Goal: Information Seeking & Learning: Learn about a topic

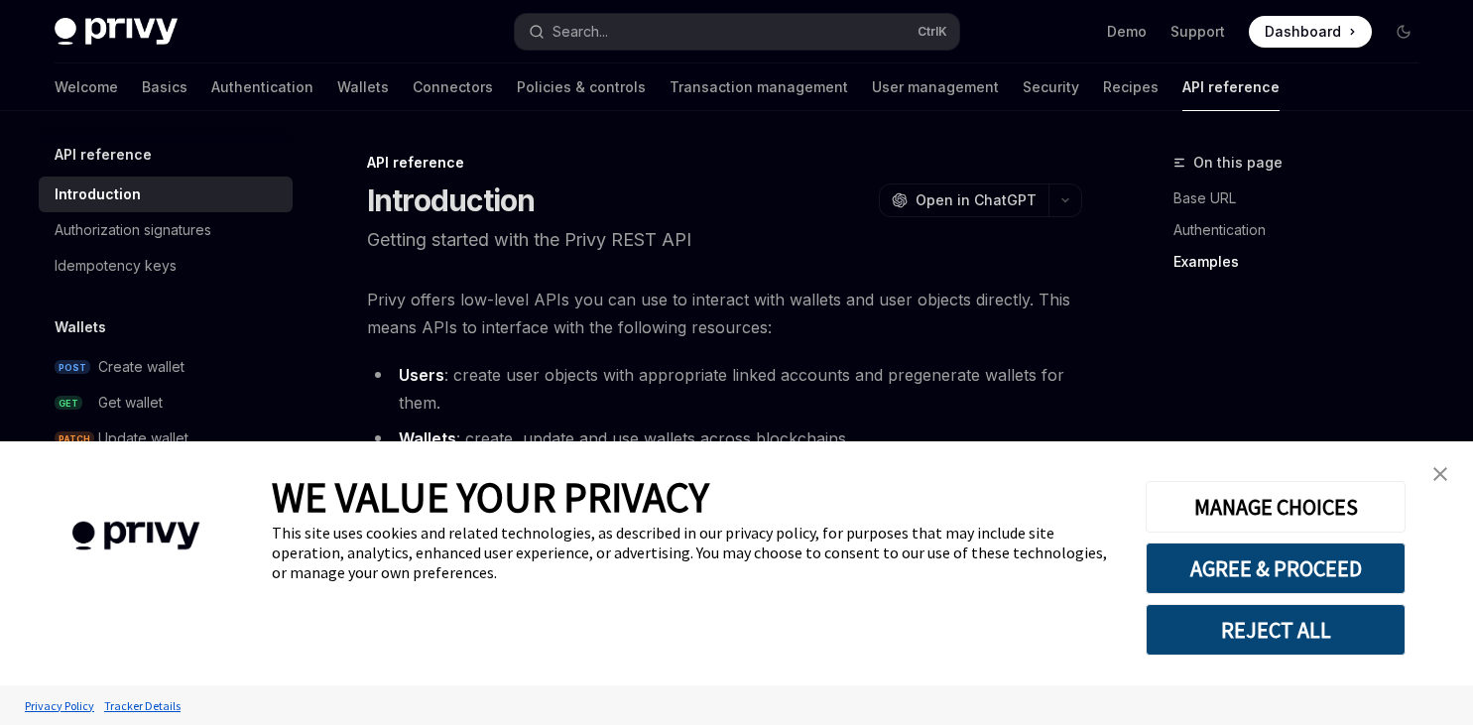
scroll to position [1361, 0]
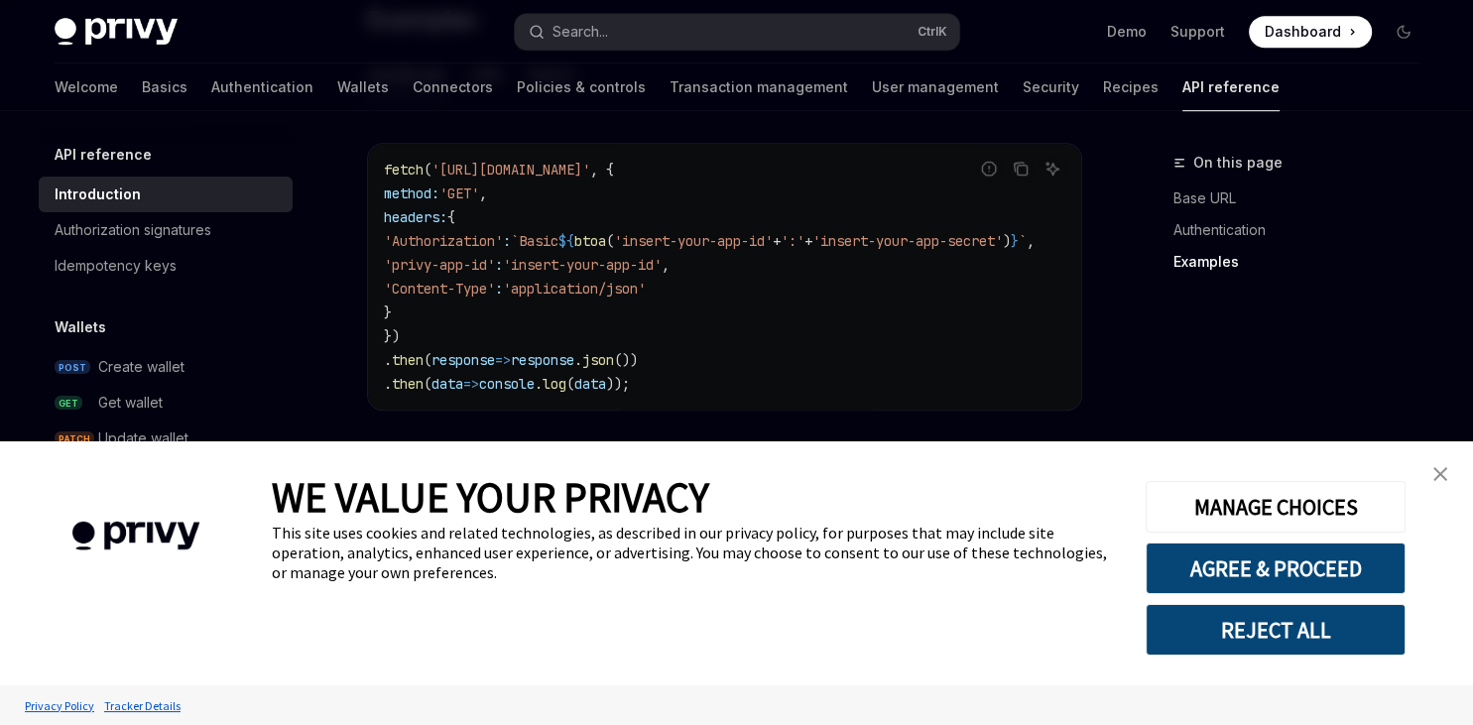
click at [1431, 467] on link "close banner" at bounding box center [1441, 474] width 40 height 40
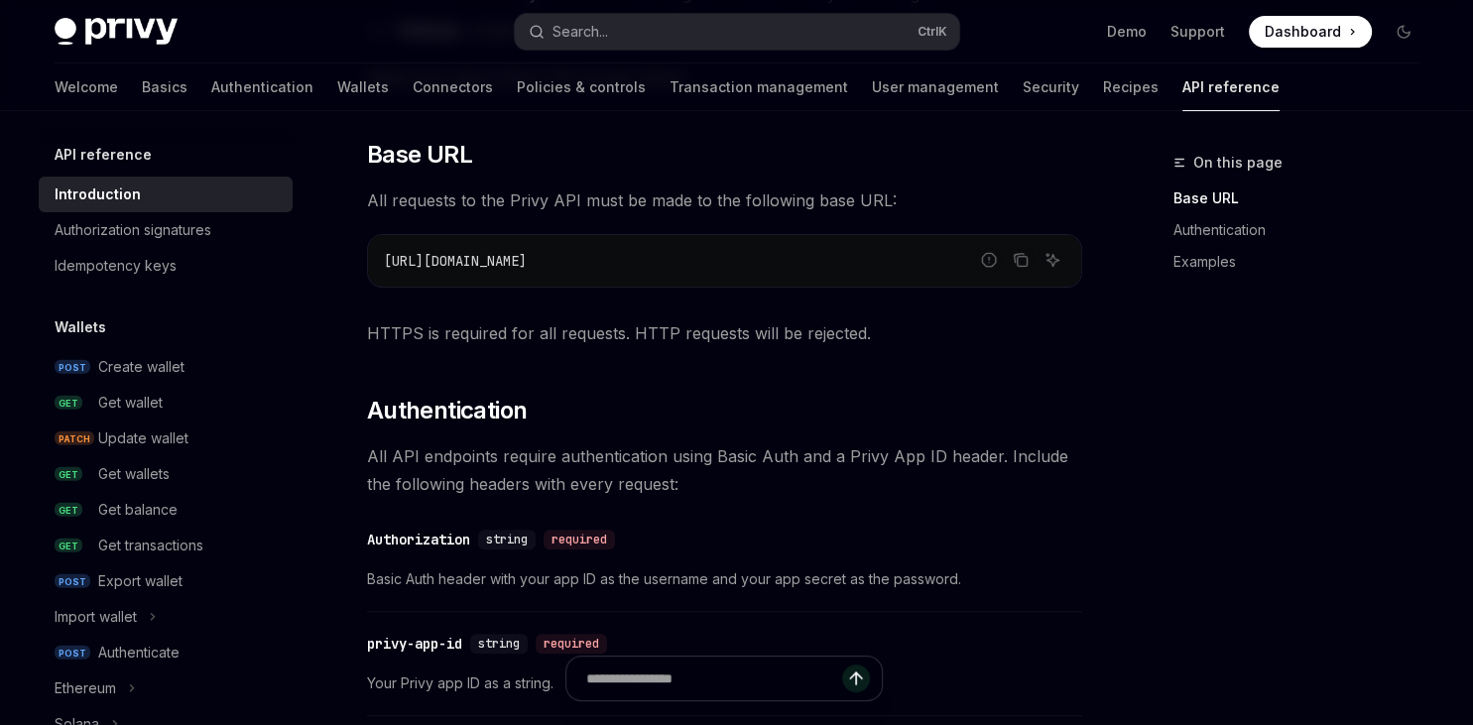
scroll to position [524, 0]
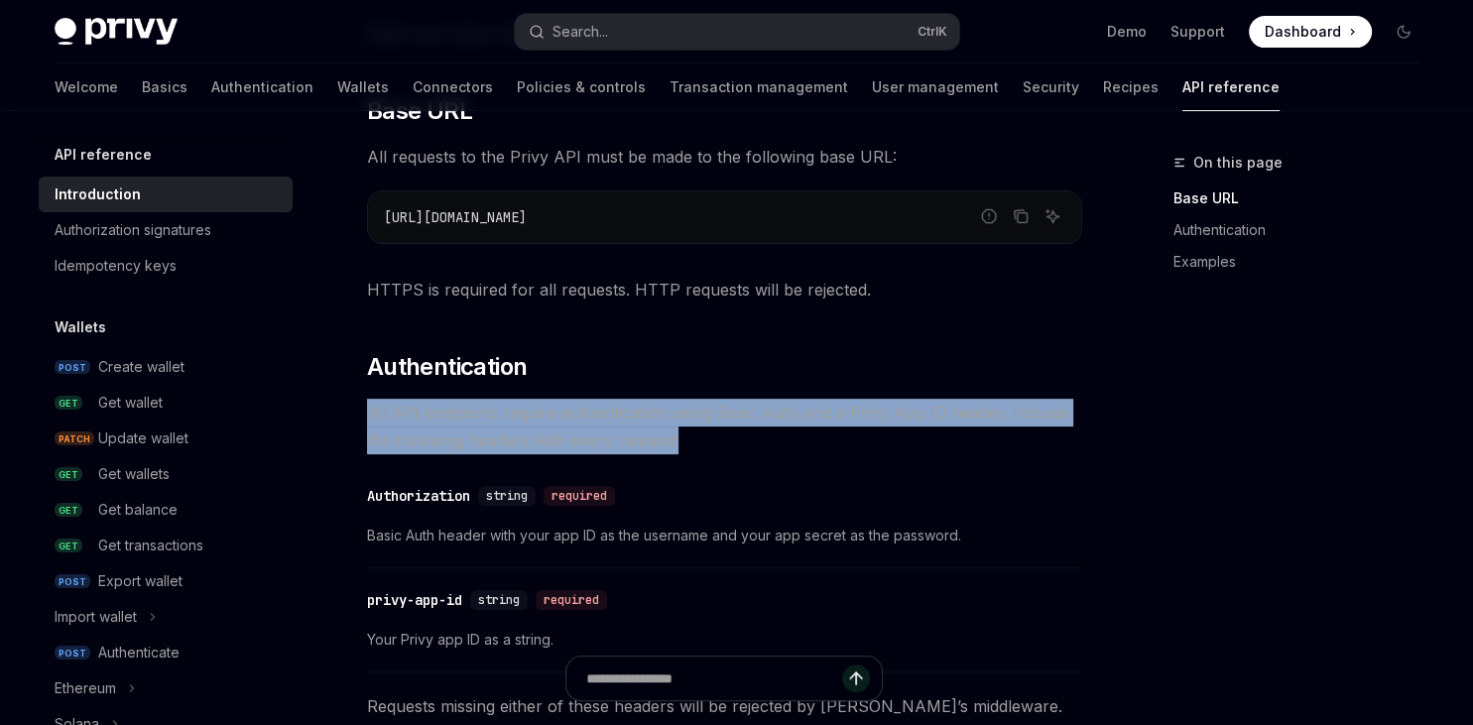
drag, startPoint x: 363, startPoint y: 411, endPoint x: 705, endPoint y: 435, distance: 343.1
click at [705, 435] on div "API reference Introduction OpenAI Open in ChatGPT Getting started with the Priv…" at bounding box center [538, 613] width 1095 height 1973
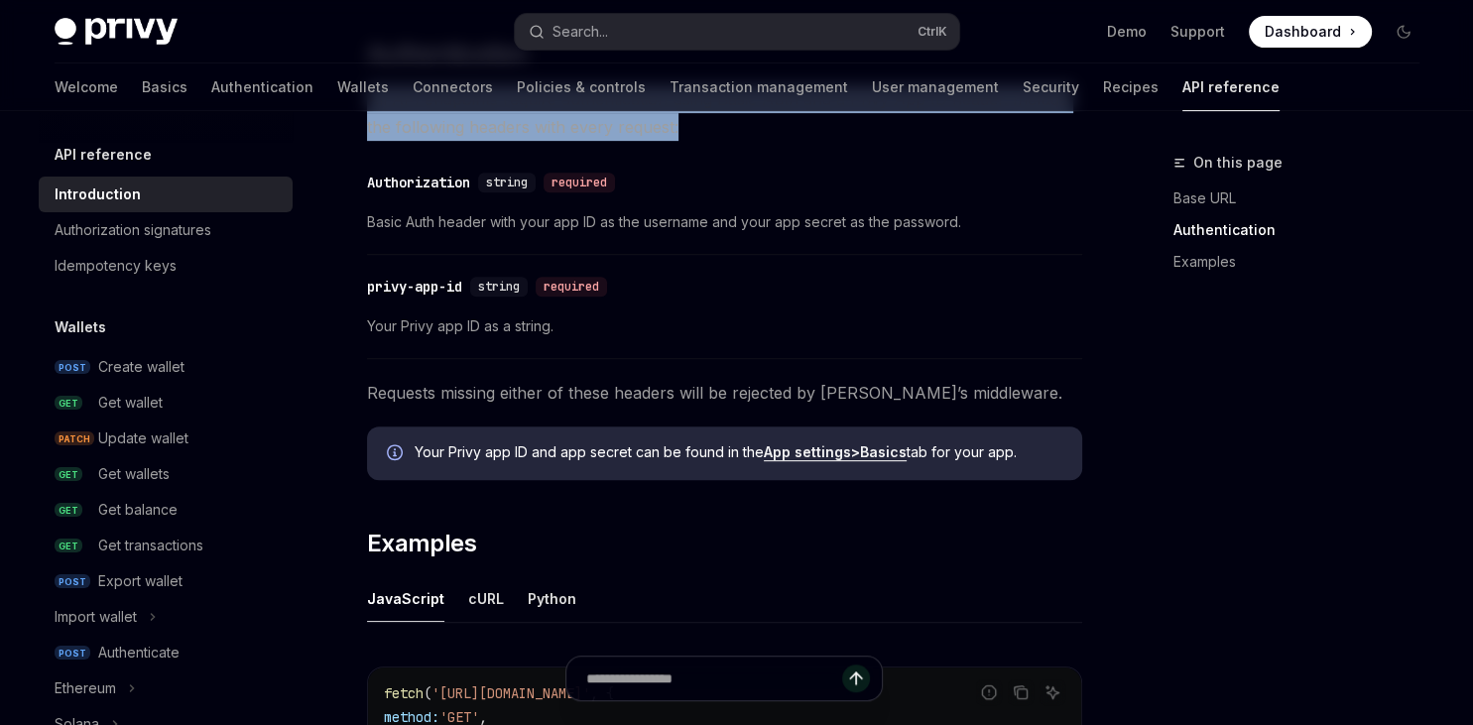
scroll to position [628, 0]
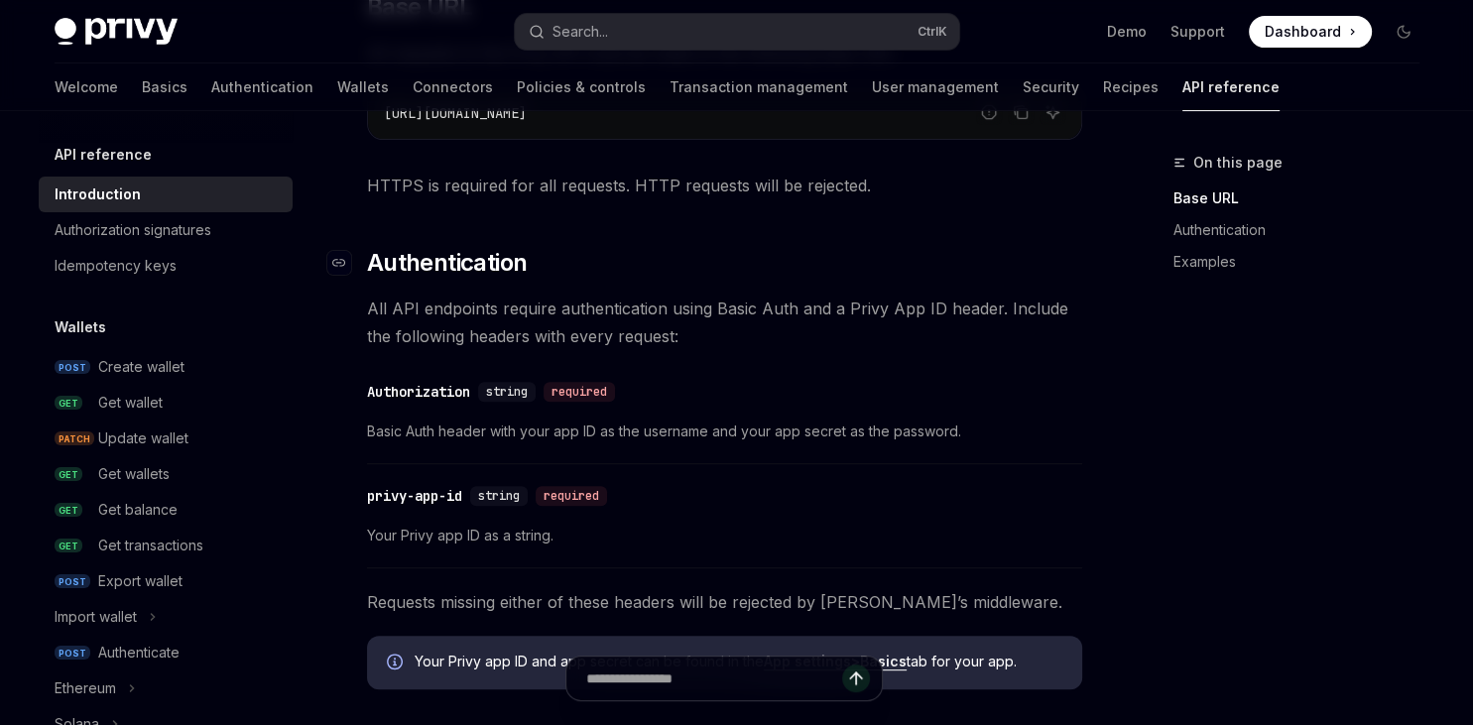
click at [722, 260] on h2 "​ Authentication" at bounding box center [724, 263] width 715 height 32
click at [463, 303] on span "All API endpoints require authentication using Basic Auth and a Privy App ID he…" at bounding box center [724, 323] width 715 height 56
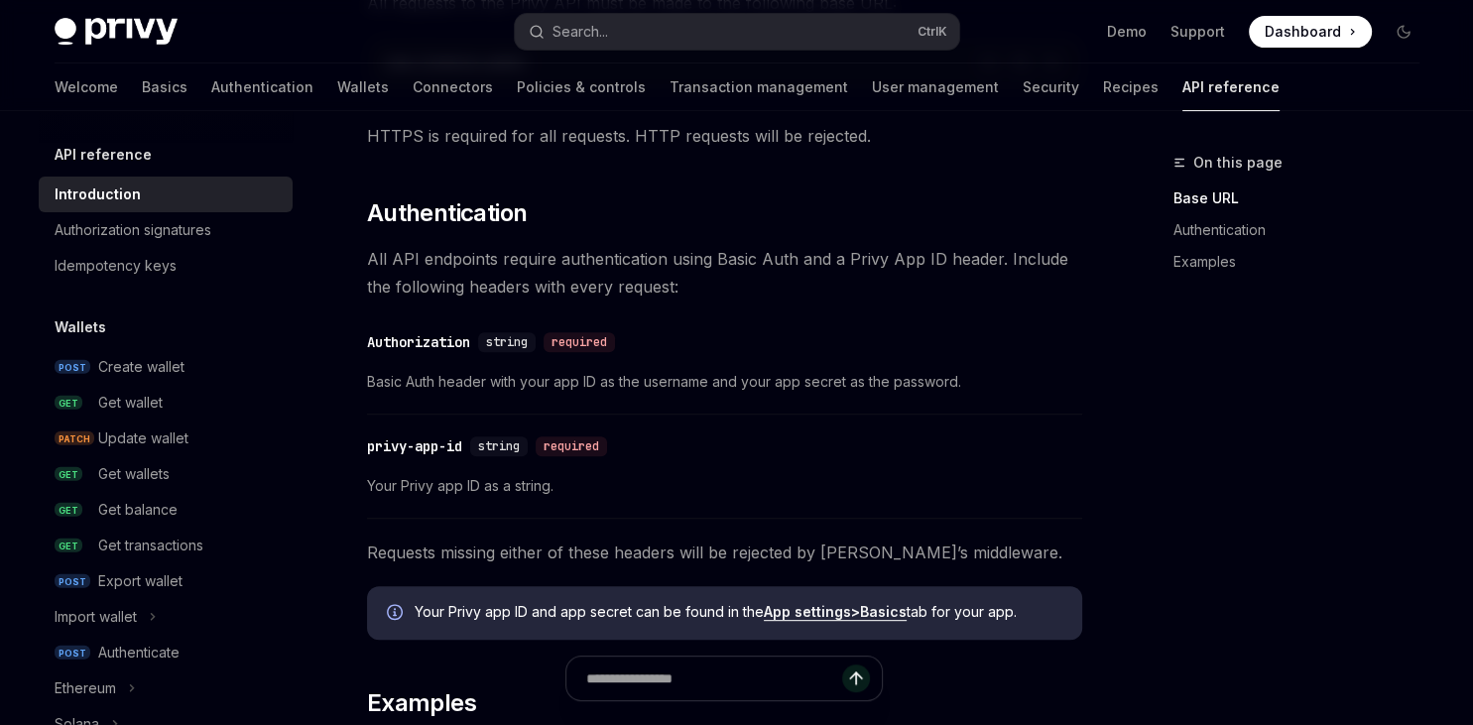
scroll to position [733, 0]
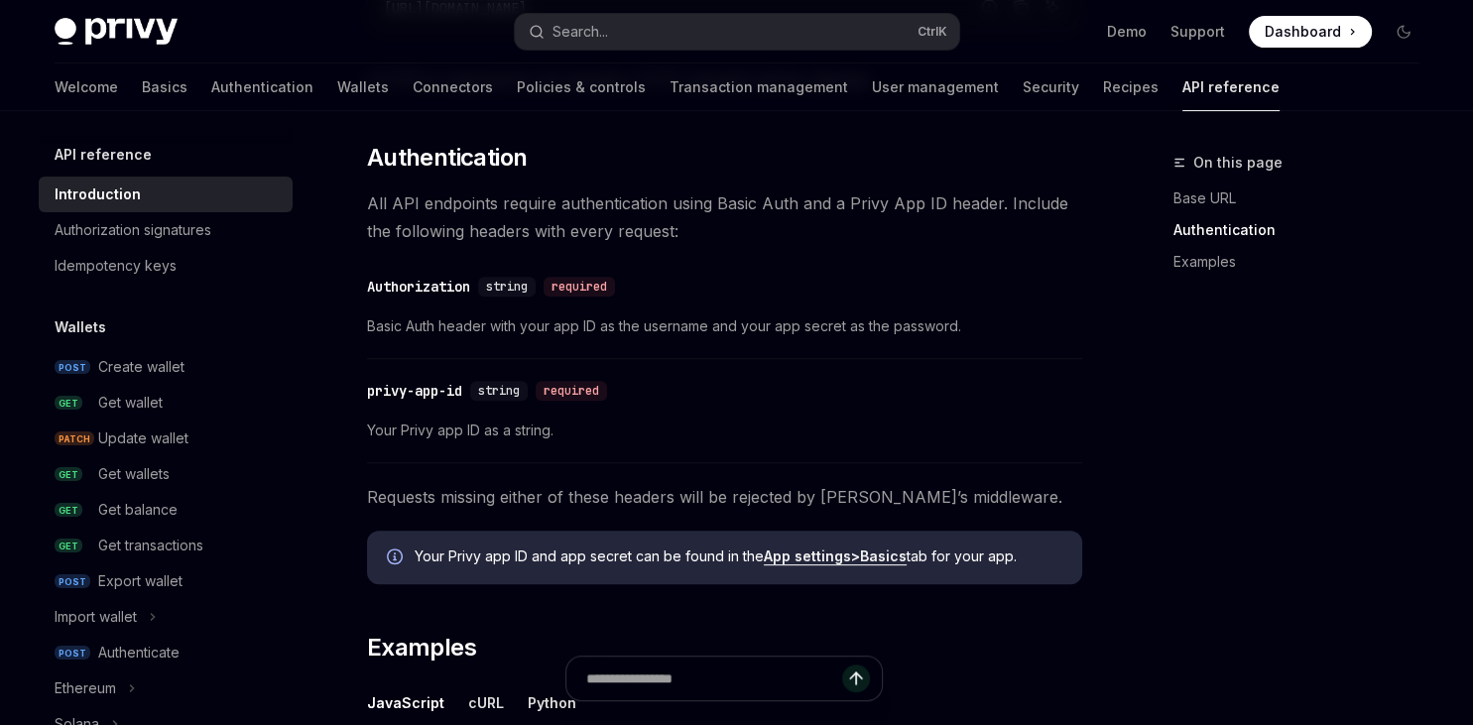
click at [534, 323] on span "Basic Auth header with your app ID as the username and your app secret as the p…" at bounding box center [724, 327] width 715 height 24
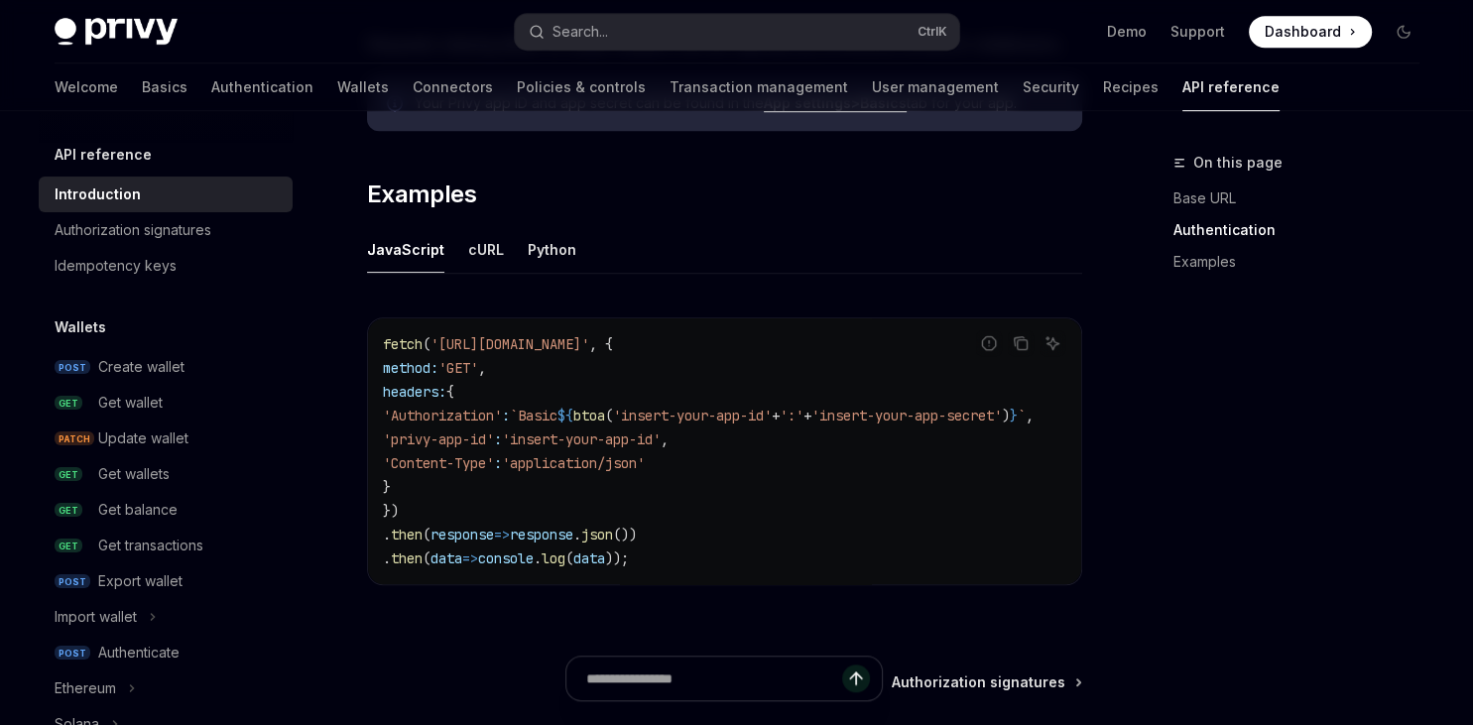
scroll to position [0, 0]
click at [481, 255] on div "cURL" at bounding box center [486, 249] width 36 height 47
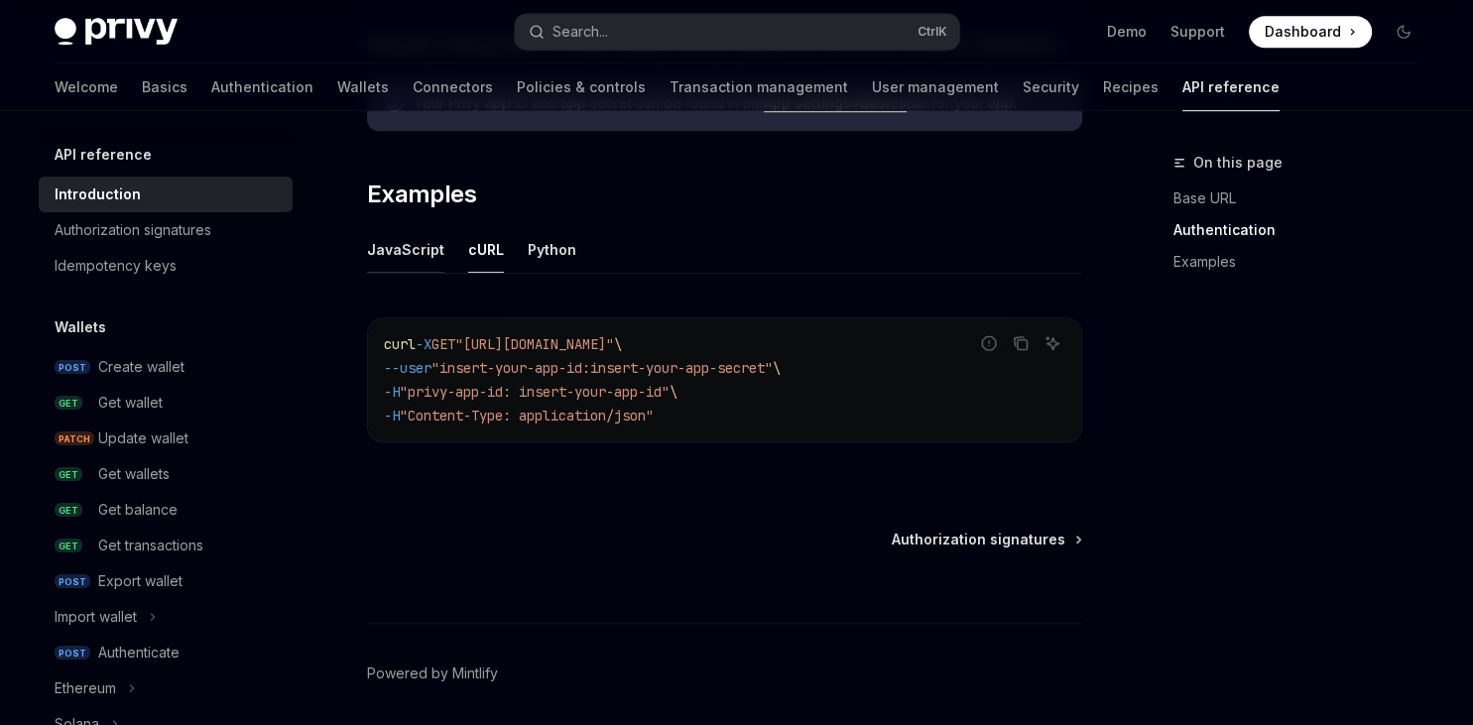
click at [407, 264] on div "JavaScript" at bounding box center [405, 249] width 77 height 47
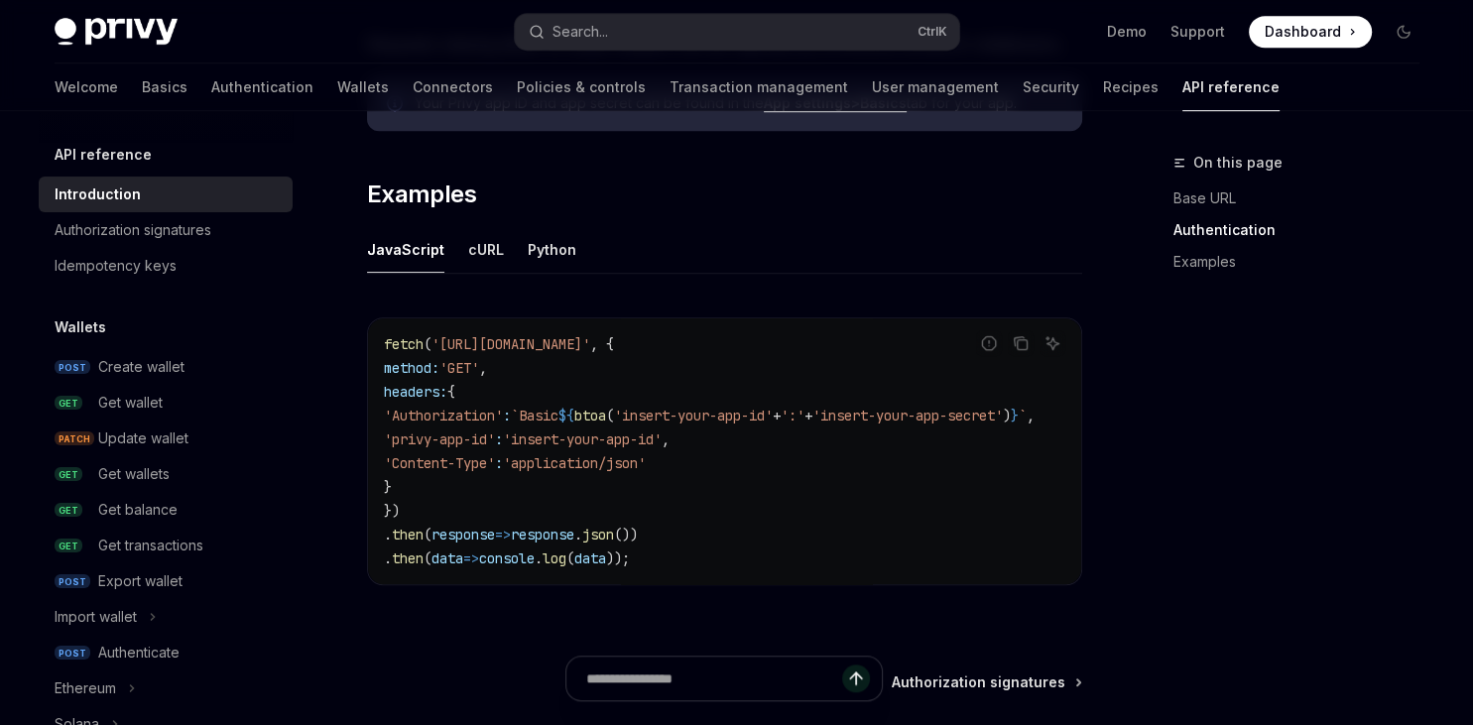
click at [521, 247] on ul "JavaScript cURL Python" at bounding box center [724, 250] width 715 height 48
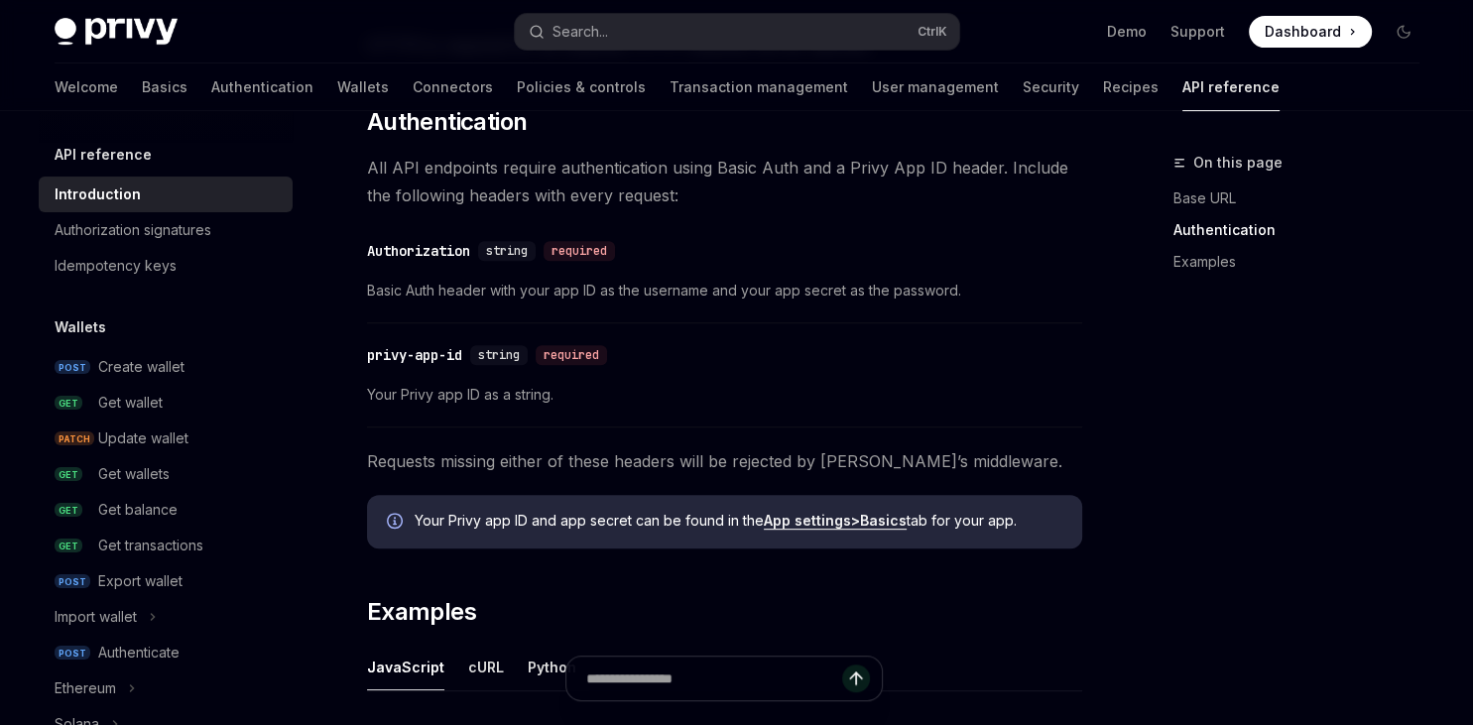
scroll to position [768, 0]
click at [809, 520] on strong "App settings" at bounding box center [807, 521] width 87 height 17
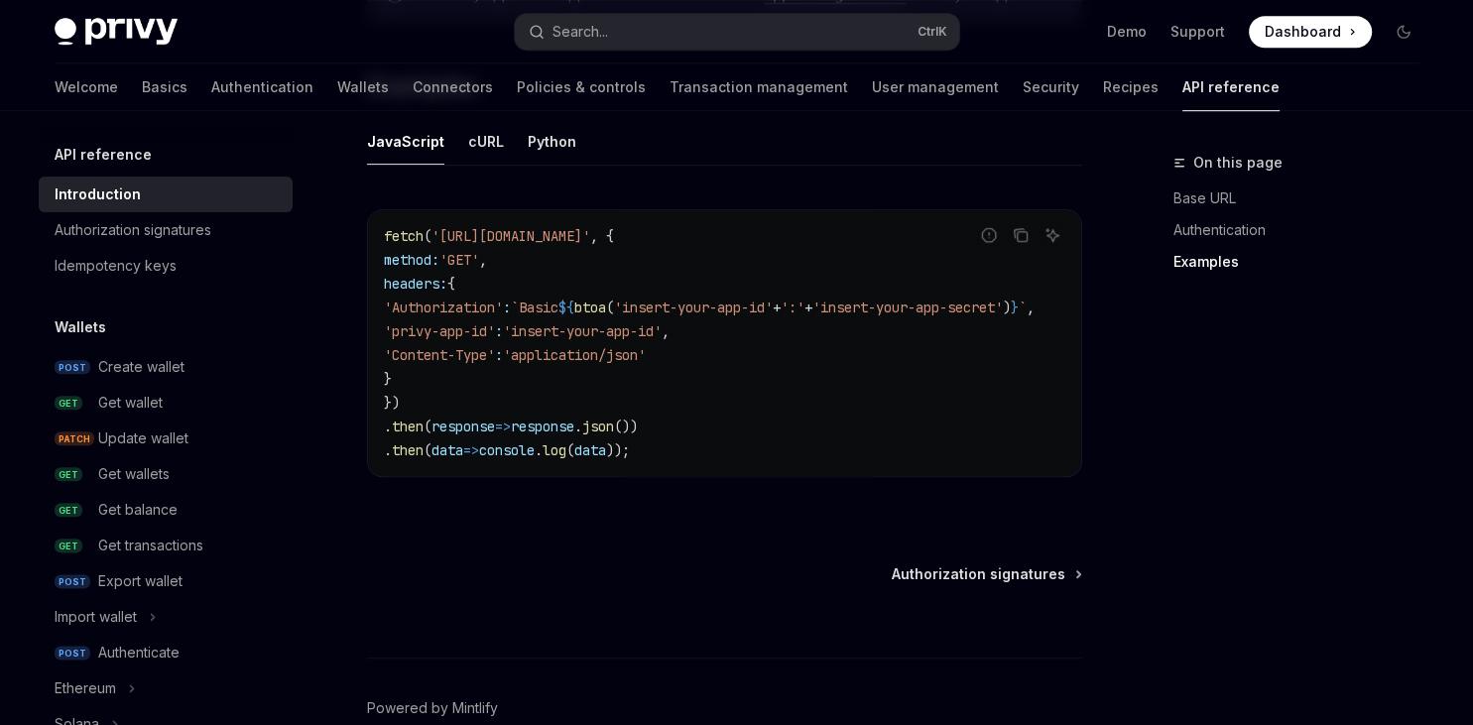
scroll to position [1397, 0]
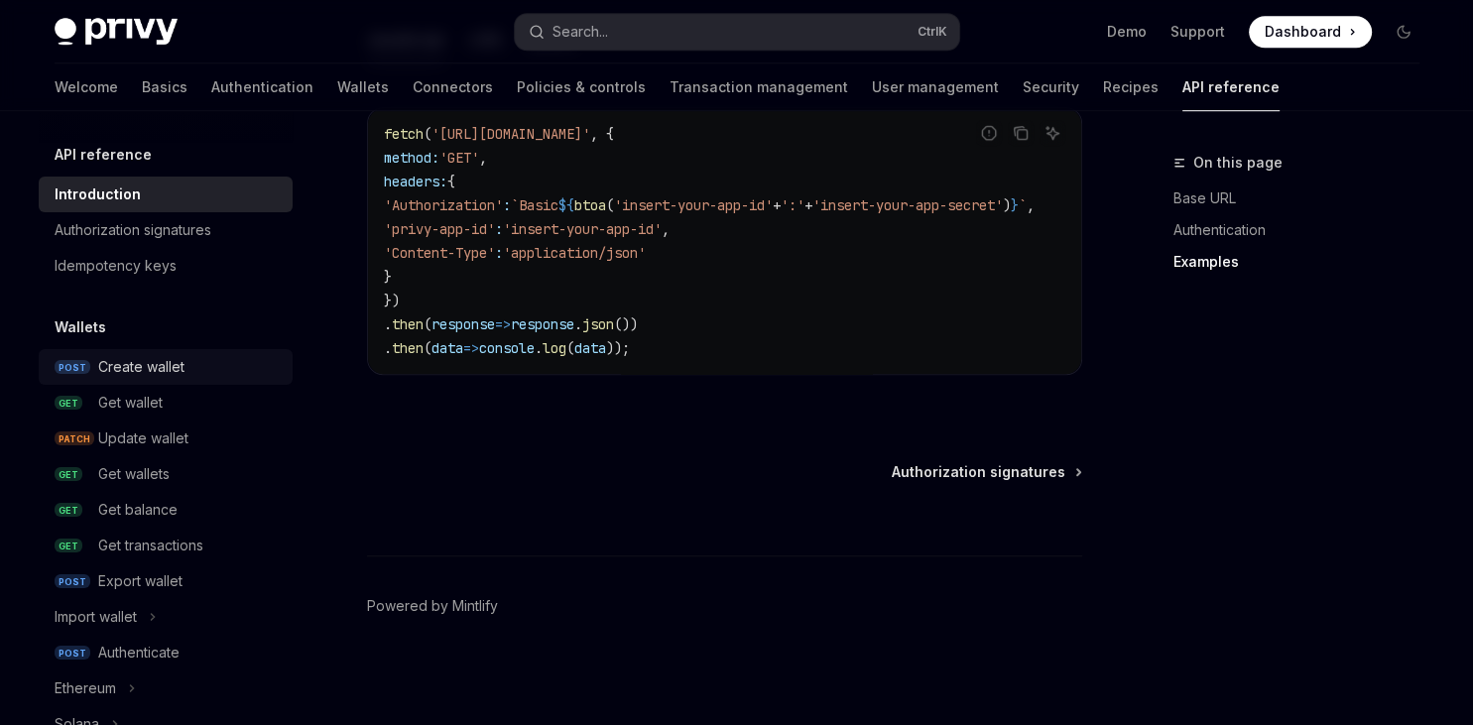
click at [192, 359] on div "Create wallet" at bounding box center [189, 367] width 183 height 24
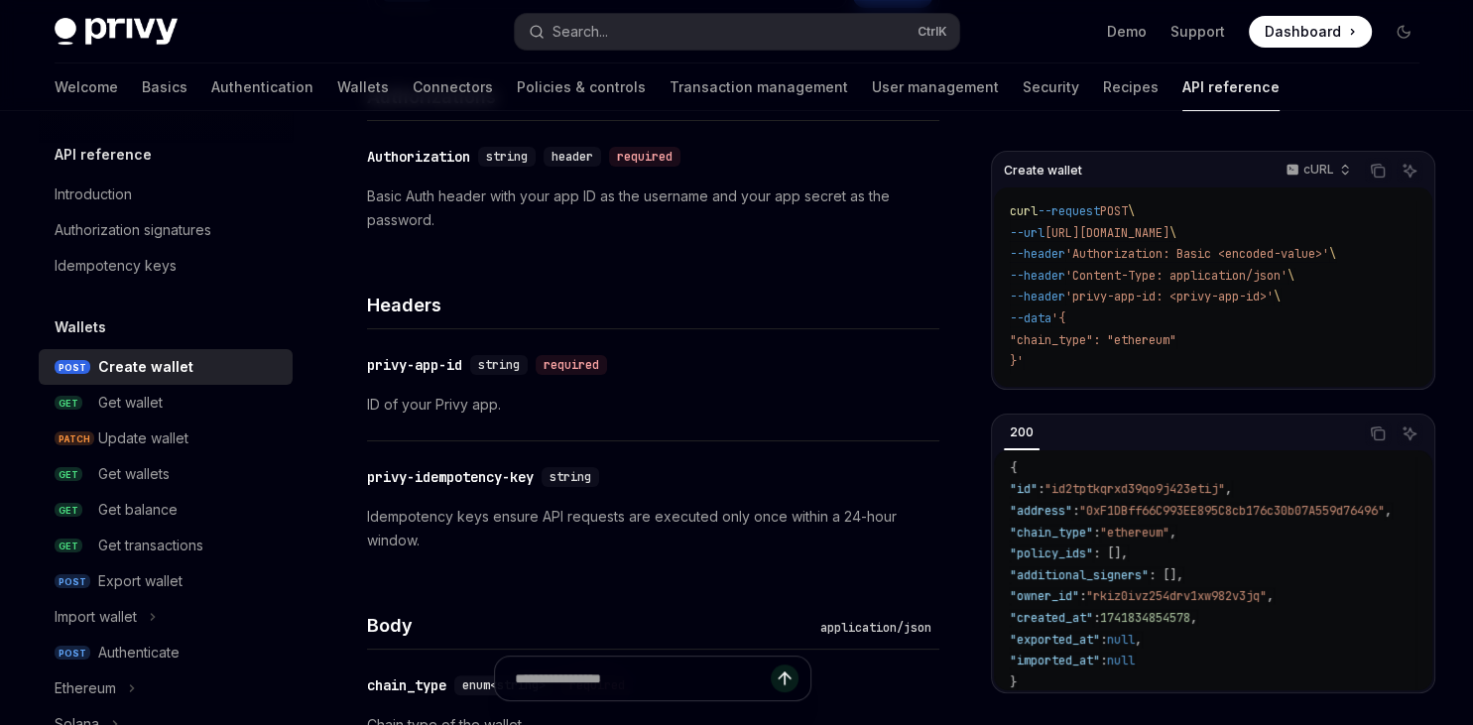
scroll to position [8, 0]
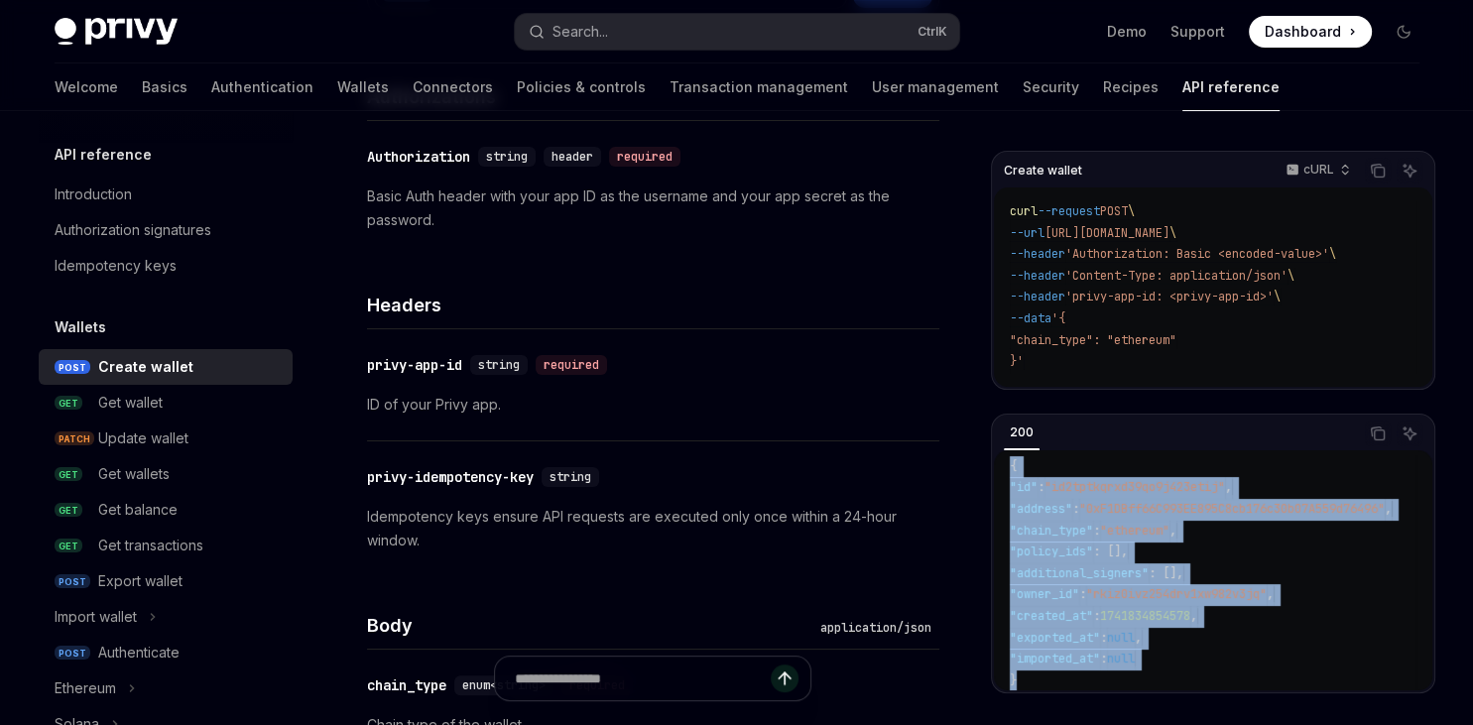
drag, startPoint x: 1010, startPoint y: 475, endPoint x: 1179, endPoint y: 698, distance: 279.0
click at [1179, 691] on div "{ "id" : "id2tptkqrxd39qo9j423etij" , "address" : "0xF1DBff66C993EE895C8cb176c3…" at bounding box center [1213, 570] width 439 height 240
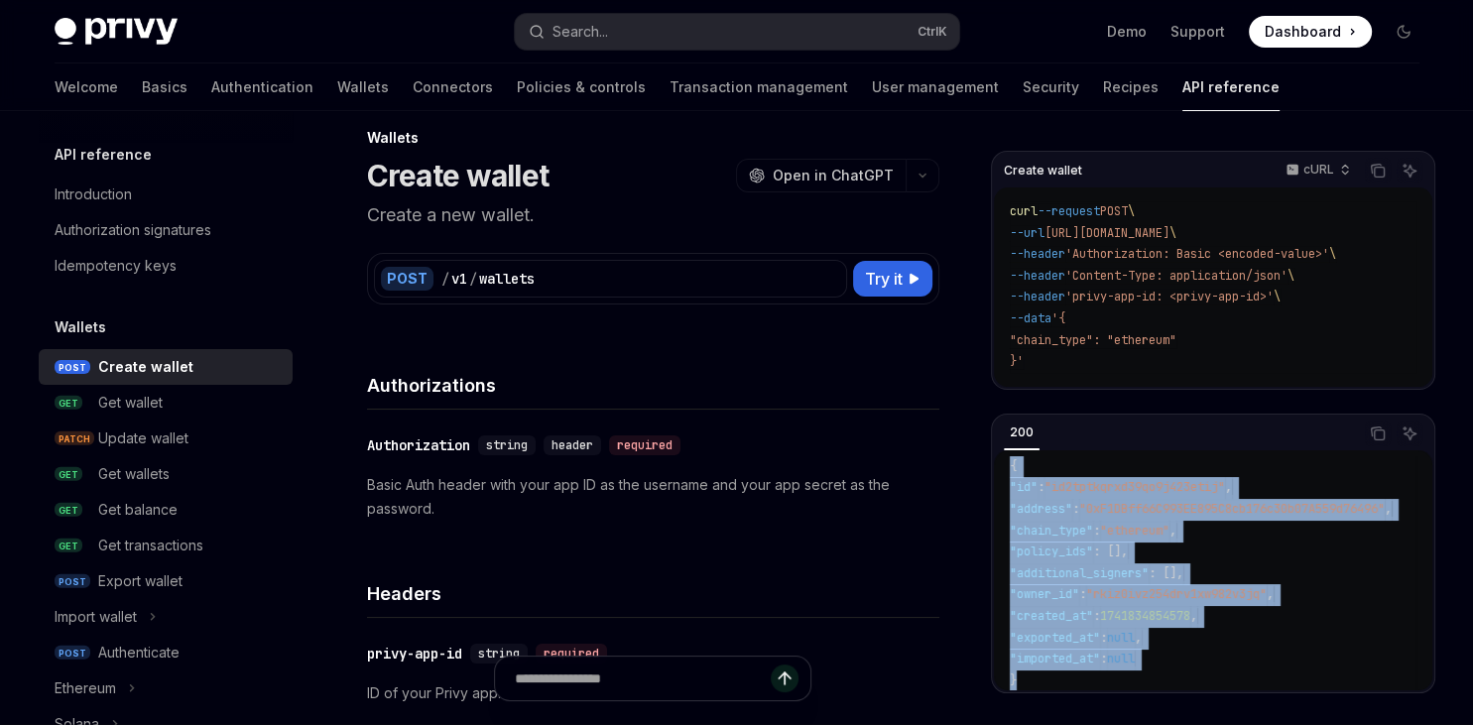
scroll to position [0, 0]
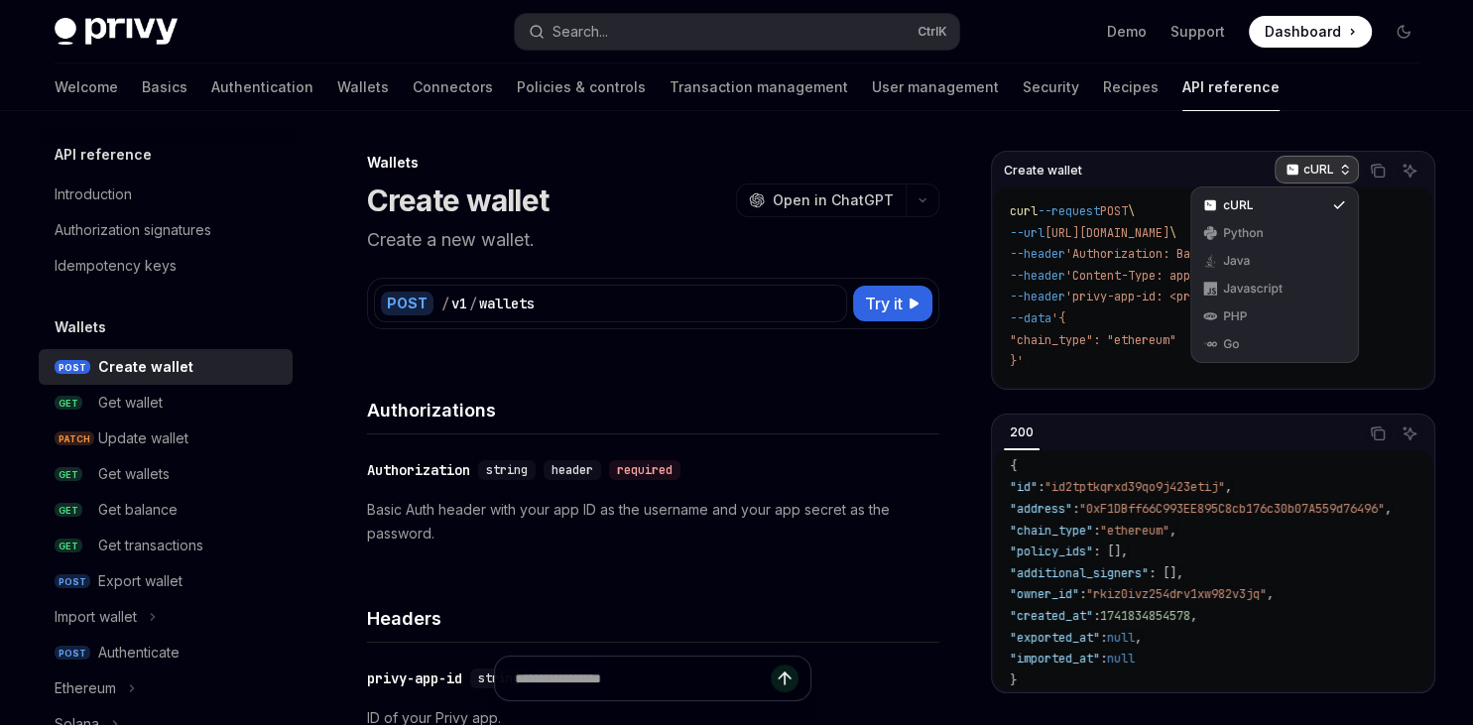
click at [1331, 171] on p "cURL" at bounding box center [1319, 170] width 31 height 16
click at [1256, 303] on div "PHP" at bounding box center [1275, 317] width 159 height 28
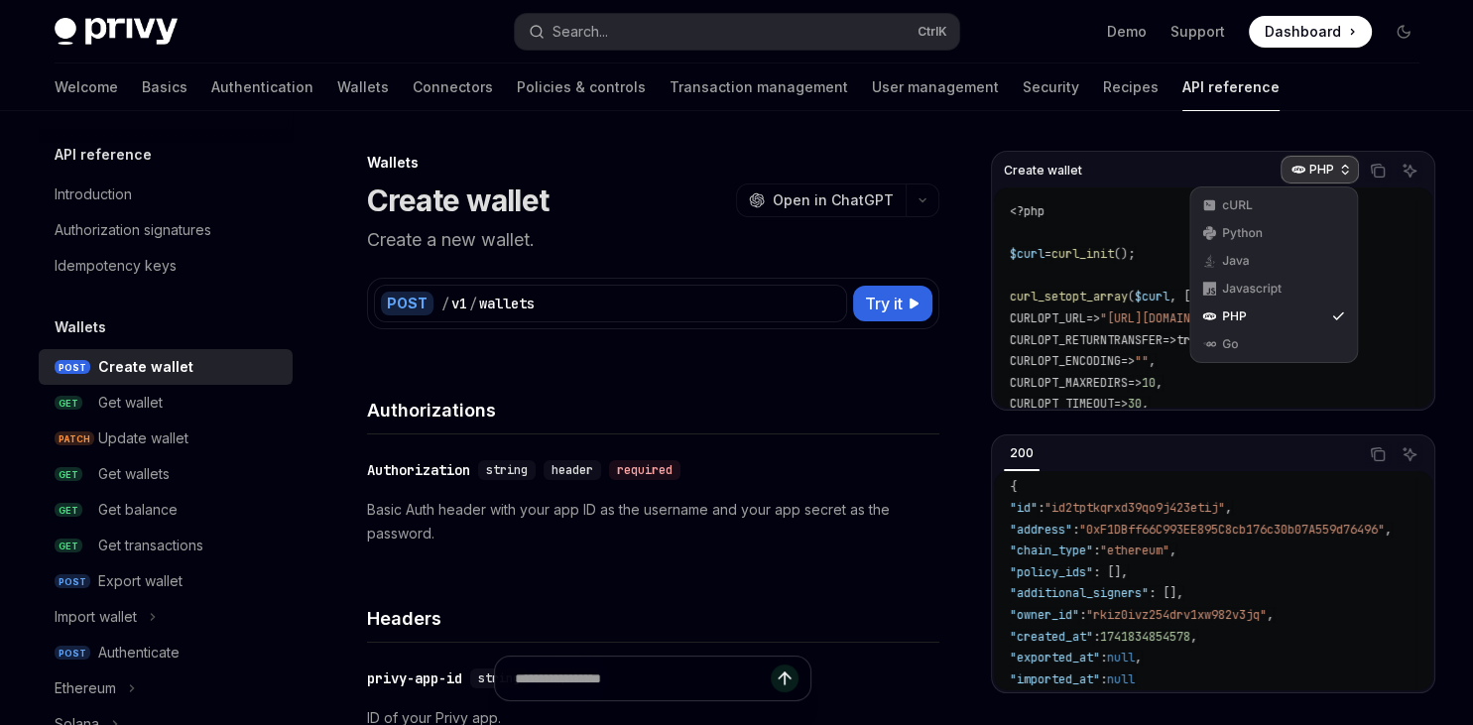
click at [1312, 177] on p "PHP" at bounding box center [1322, 170] width 25 height 16
click at [1288, 266] on div "Java" at bounding box center [1273, 261] width 103 height 16
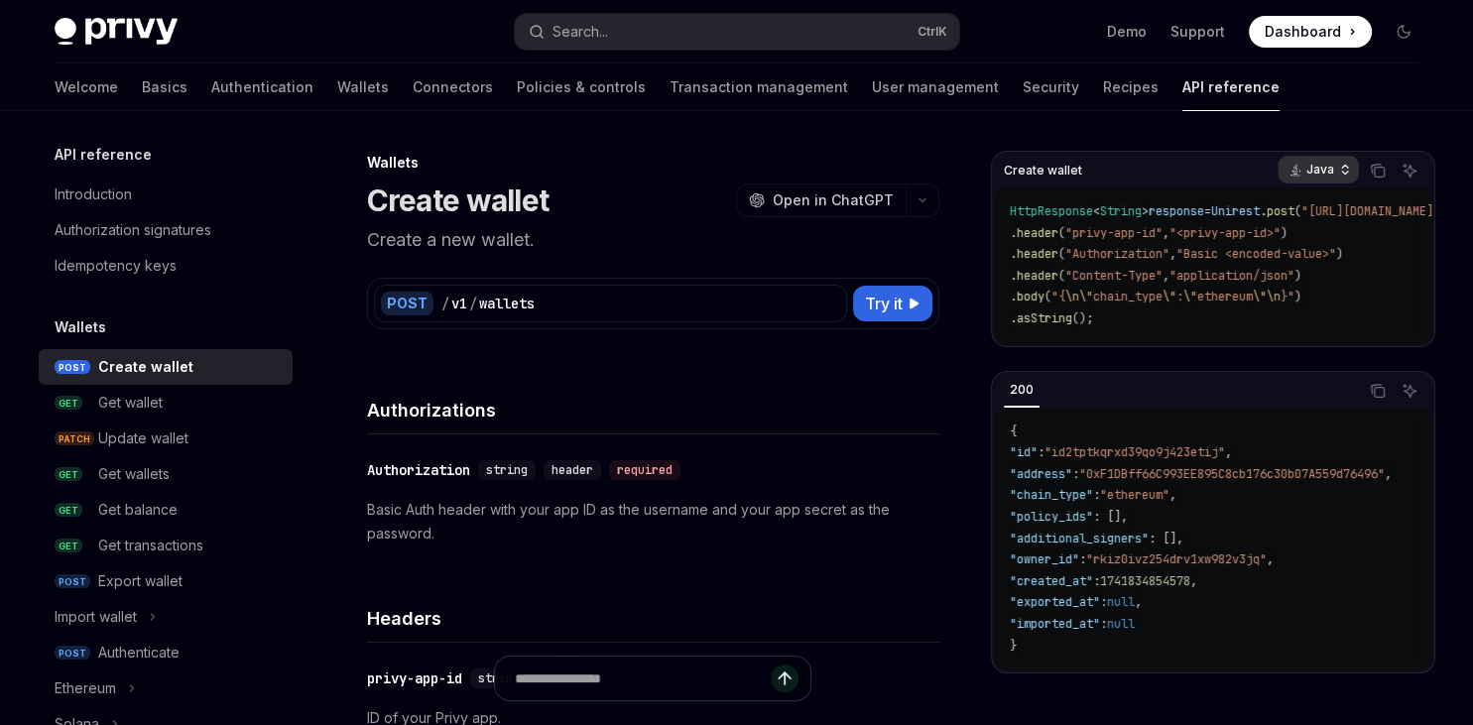
click at [1308, 173] on p "Java" at bounding box center [1321, 170] width 28 height 16
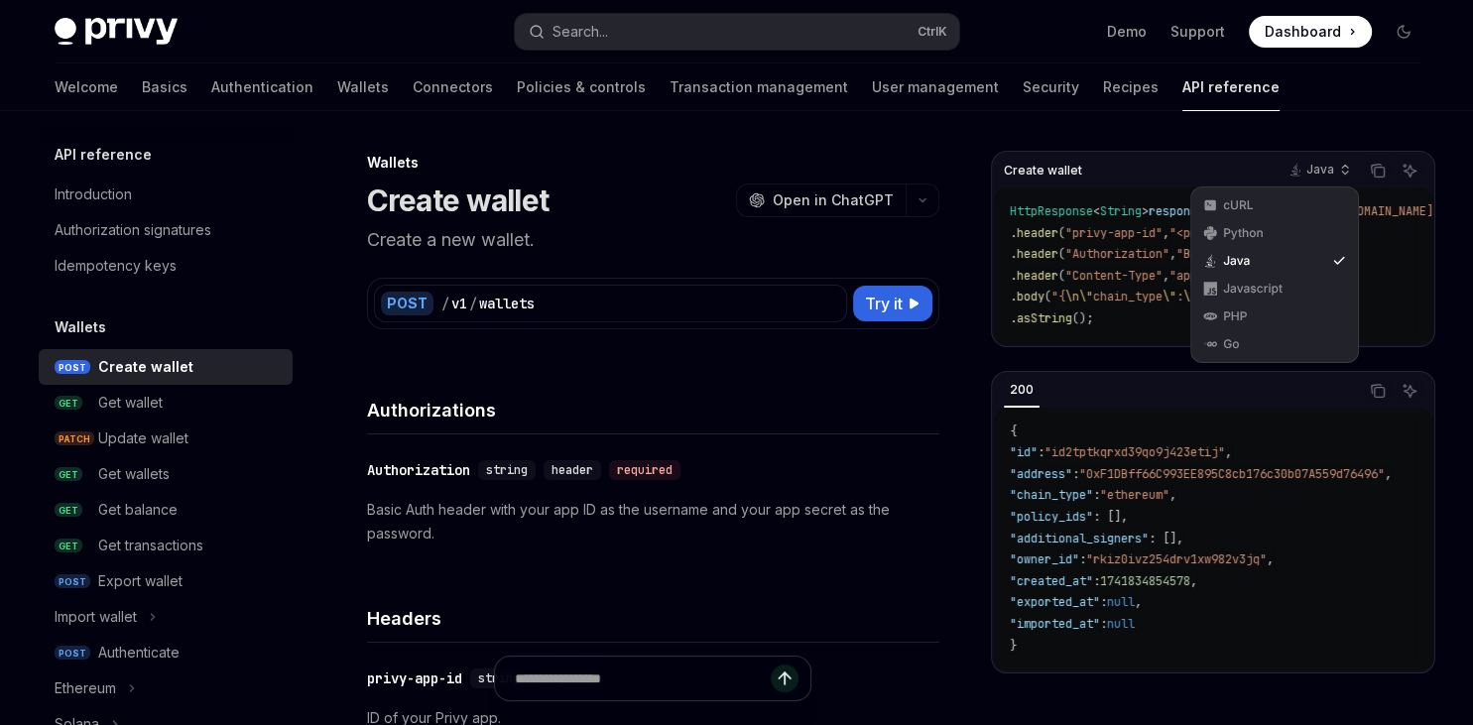
click at [1116, 244] on code "HttpResponse < String > response = Unirest . post ( "https://api.privy.io/v1/wa…" at bounding box center [1252, 265] width 485 height 129
click at [1311, 181] on div "Java" at bounding box center [1318, 170] width 81 height 28
click at [1272, 233] on div "Python" at bounding box center [1274, 233] width 103 height 16
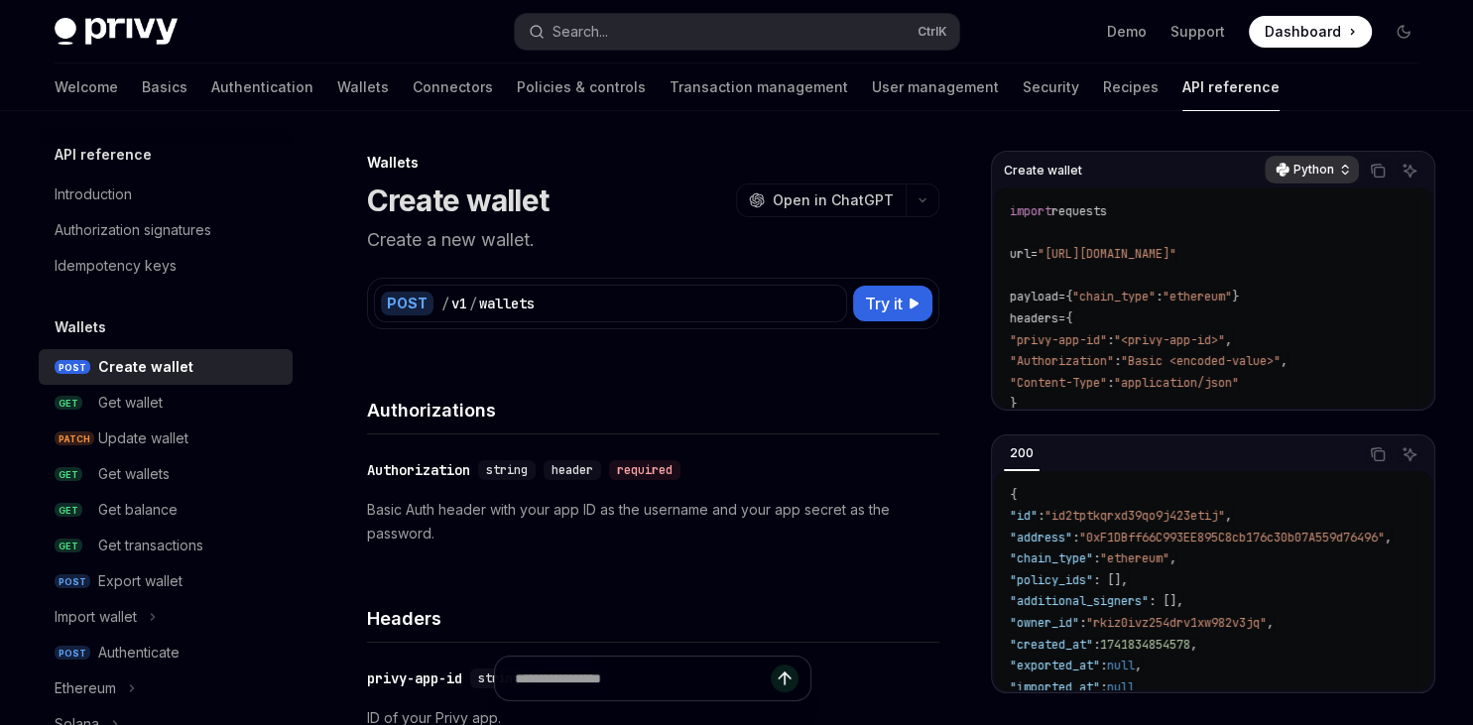
click at [1298, 180] on div "Python" at bounding box center [1312, 170] width 94 height 28
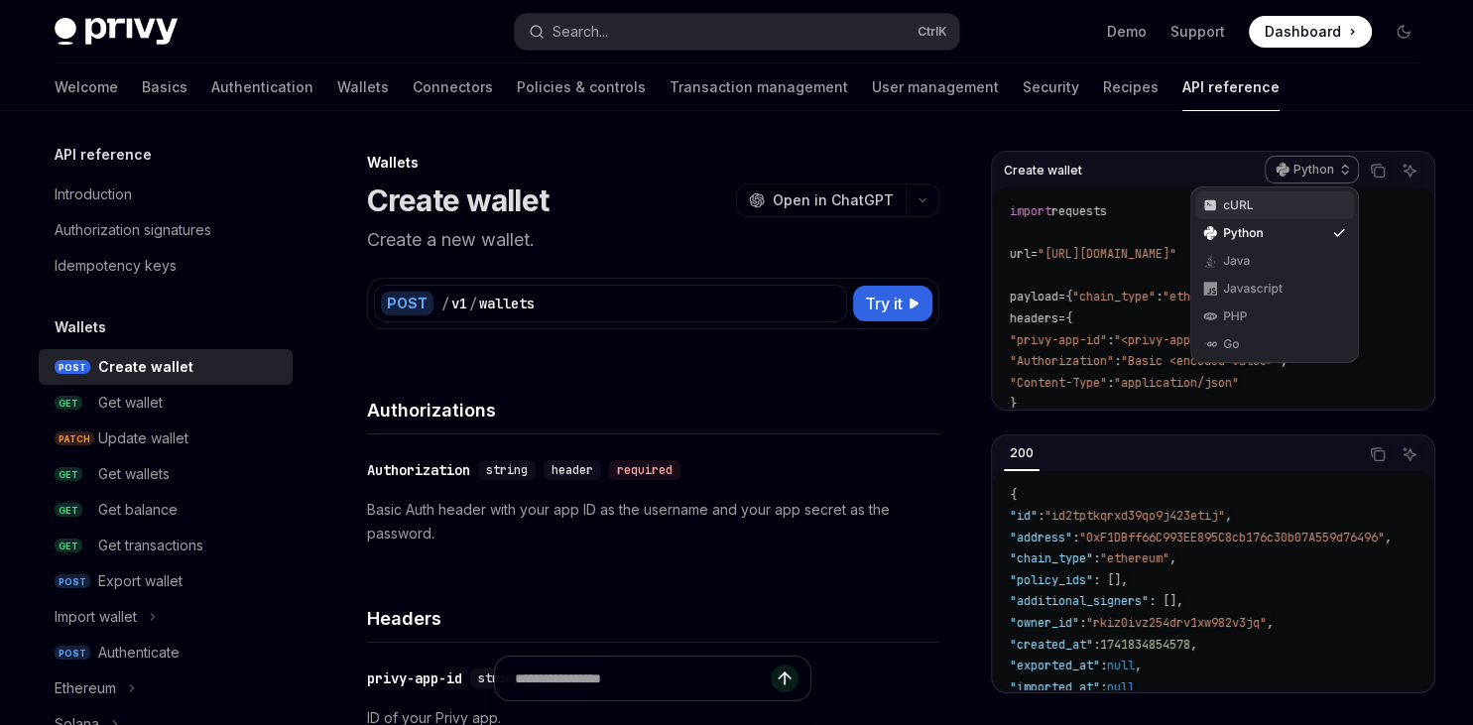
click at [1274, 204] on div "cURL" at bounding box center [1274, 205] width 103 height 16
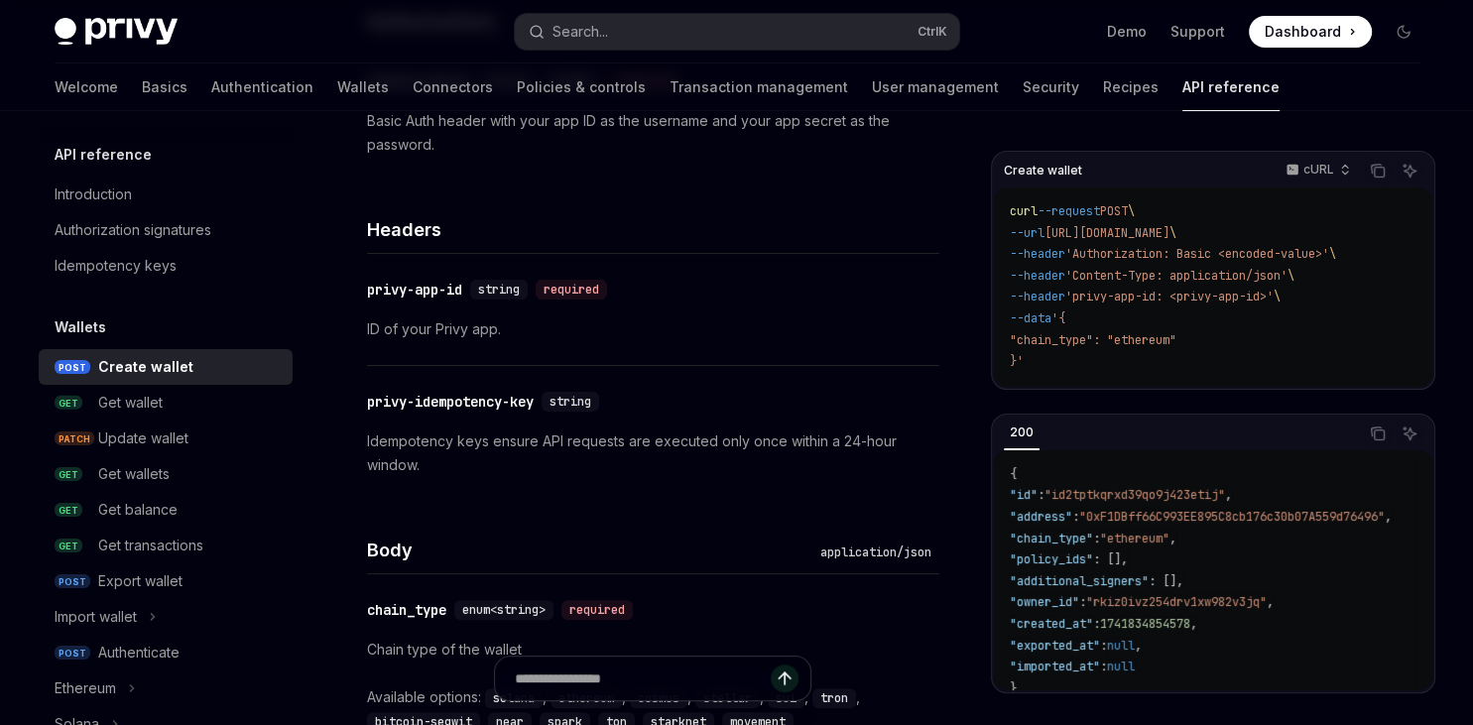
scroll to position [209, 0]
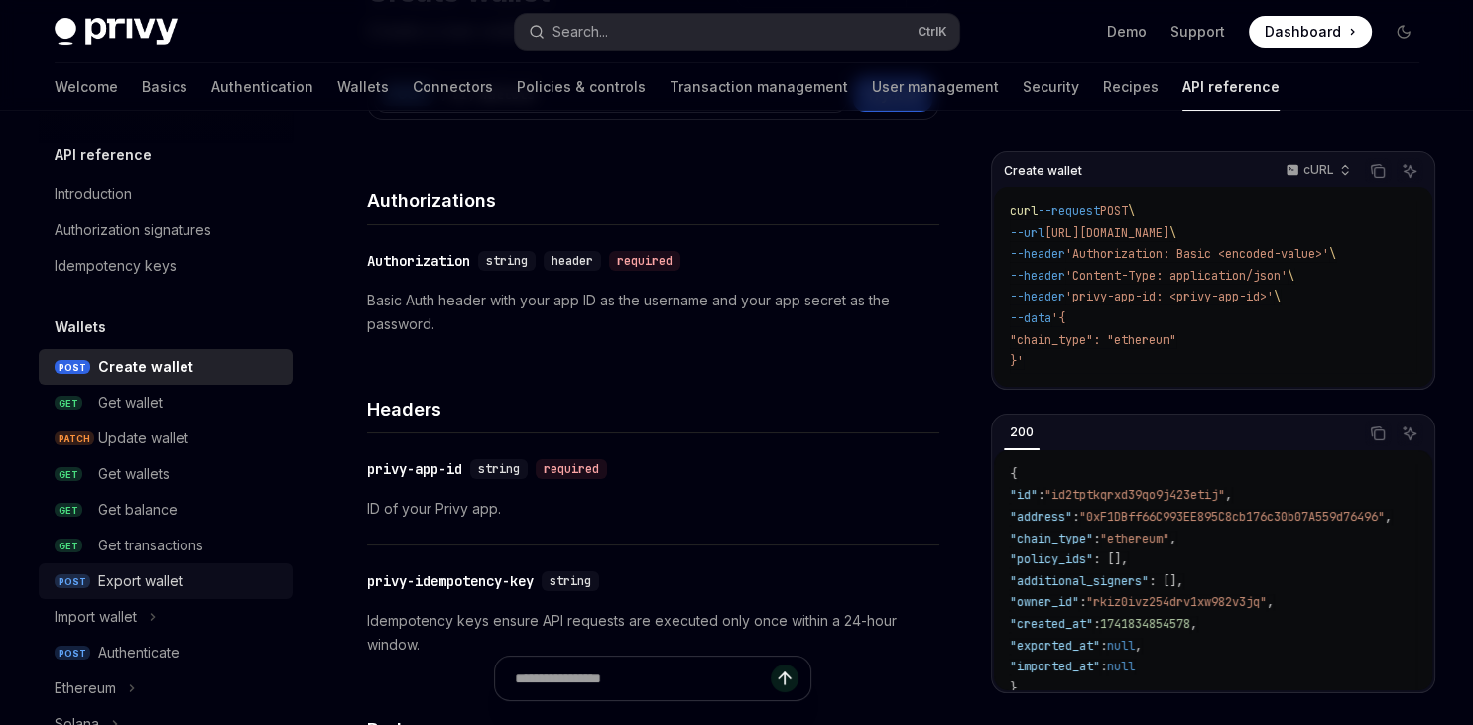
click at [169, 573] on div "Export wallet" at bounding box center [140, 582] width 84 height 24
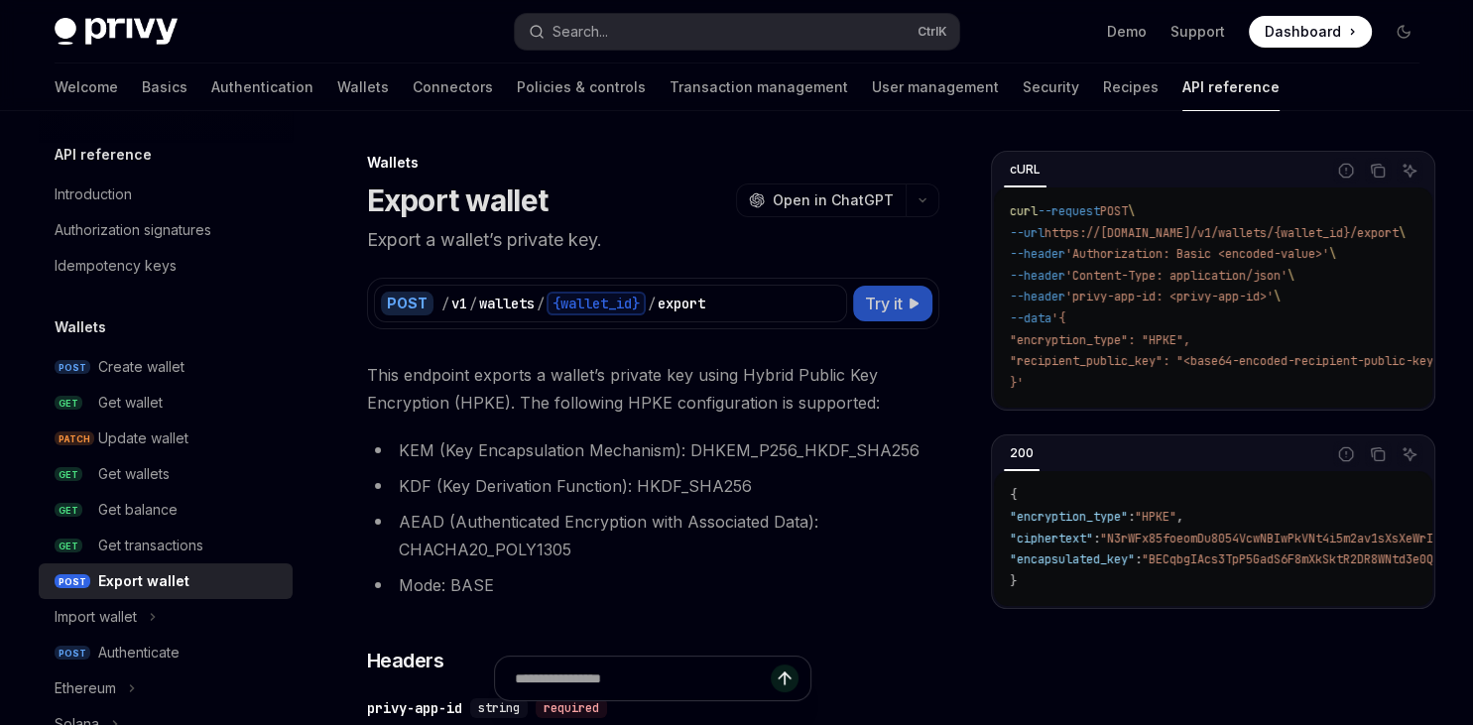
click at [882, 298] on span "Try it" at bounding box center [884, 304] width 38 height 24
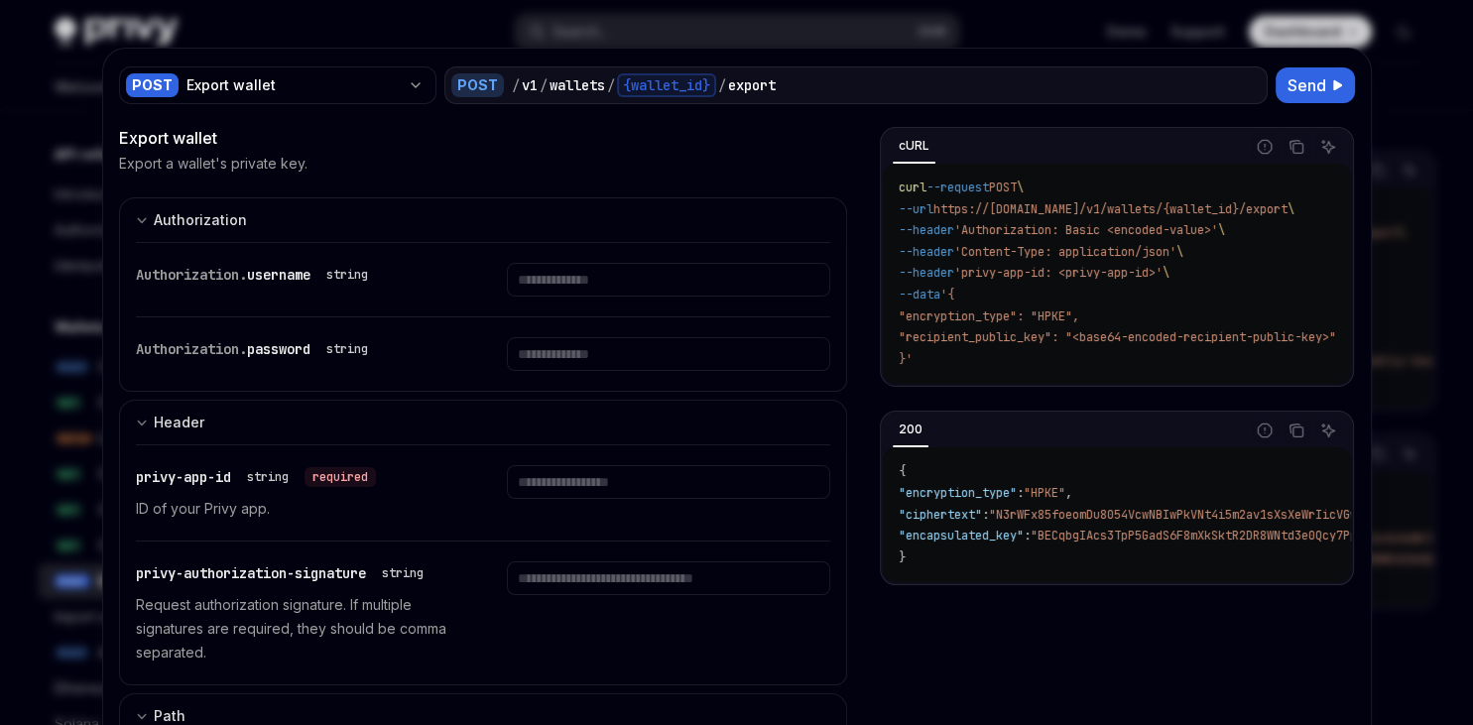
click at [1220, 43] on div at bounding box center [736, 362] width 1473 height 725
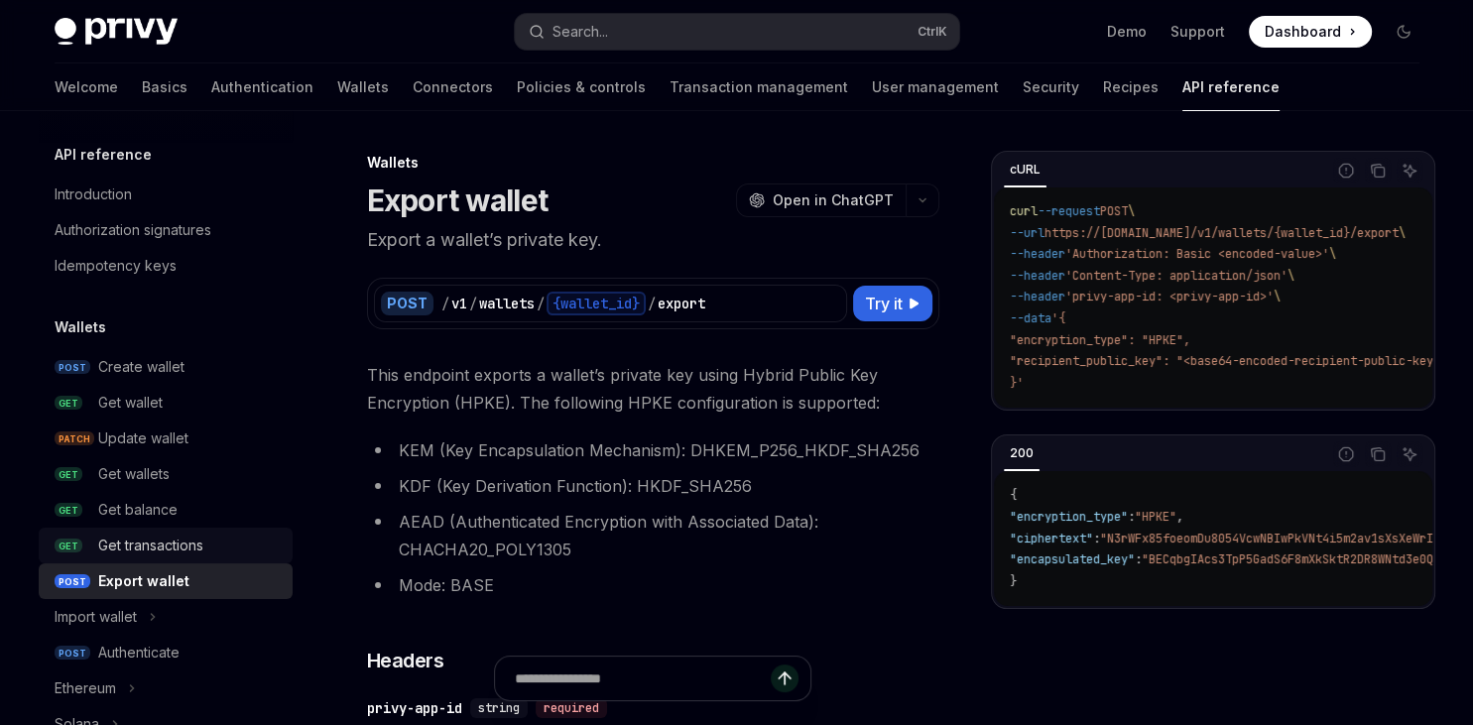
click at [204, 530] on link "GET Get transactions" at bounding box center [166, 546] width 254 height 36
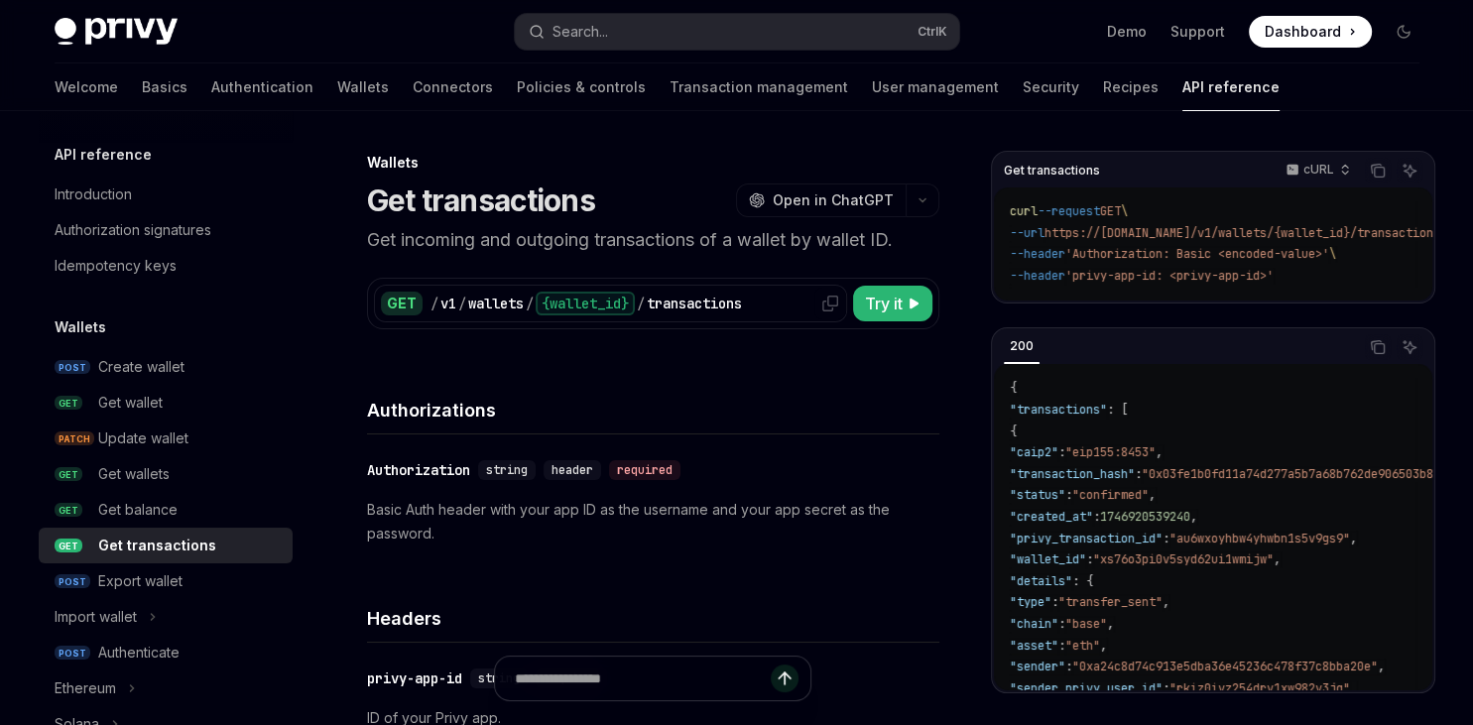
click at [697, 296] on div "transactions" at bounding box center [694, 304] width 95 height 20
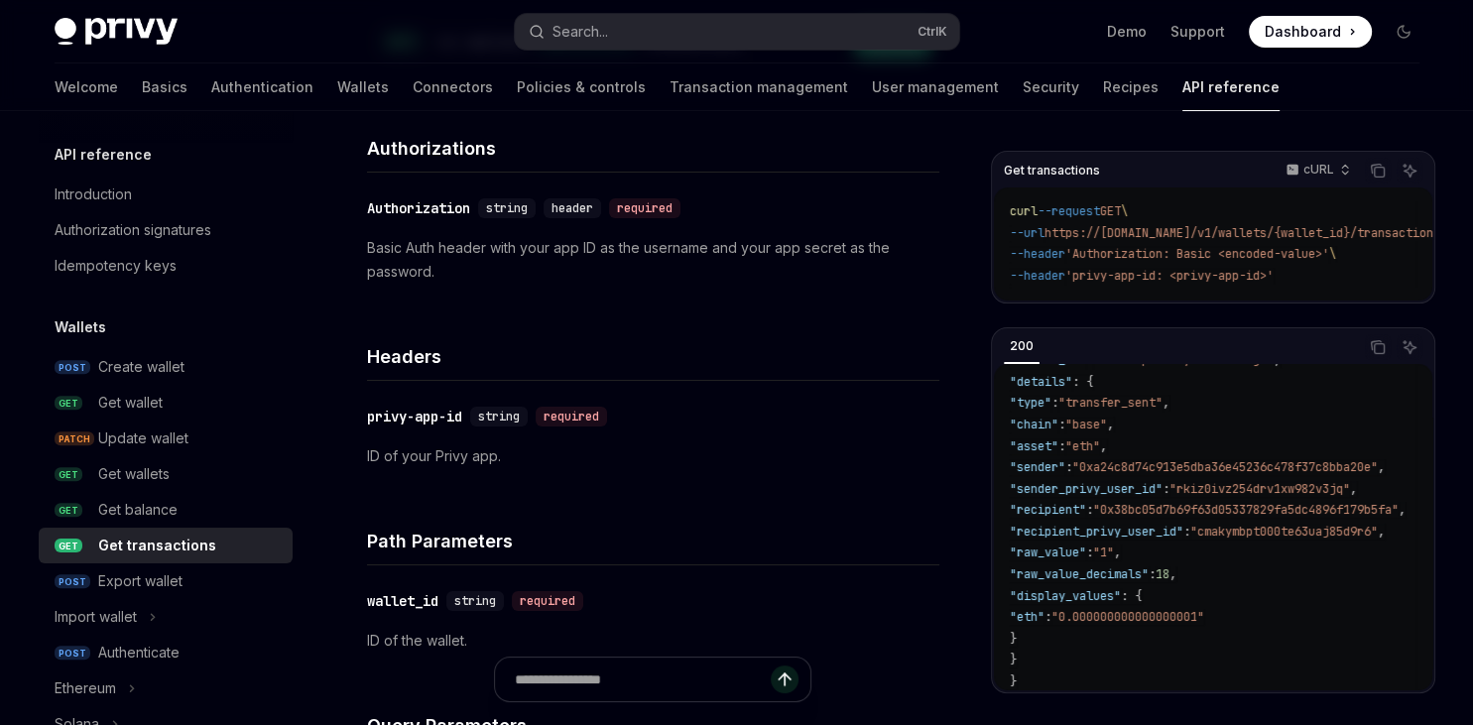
scroll to position [314, 0]
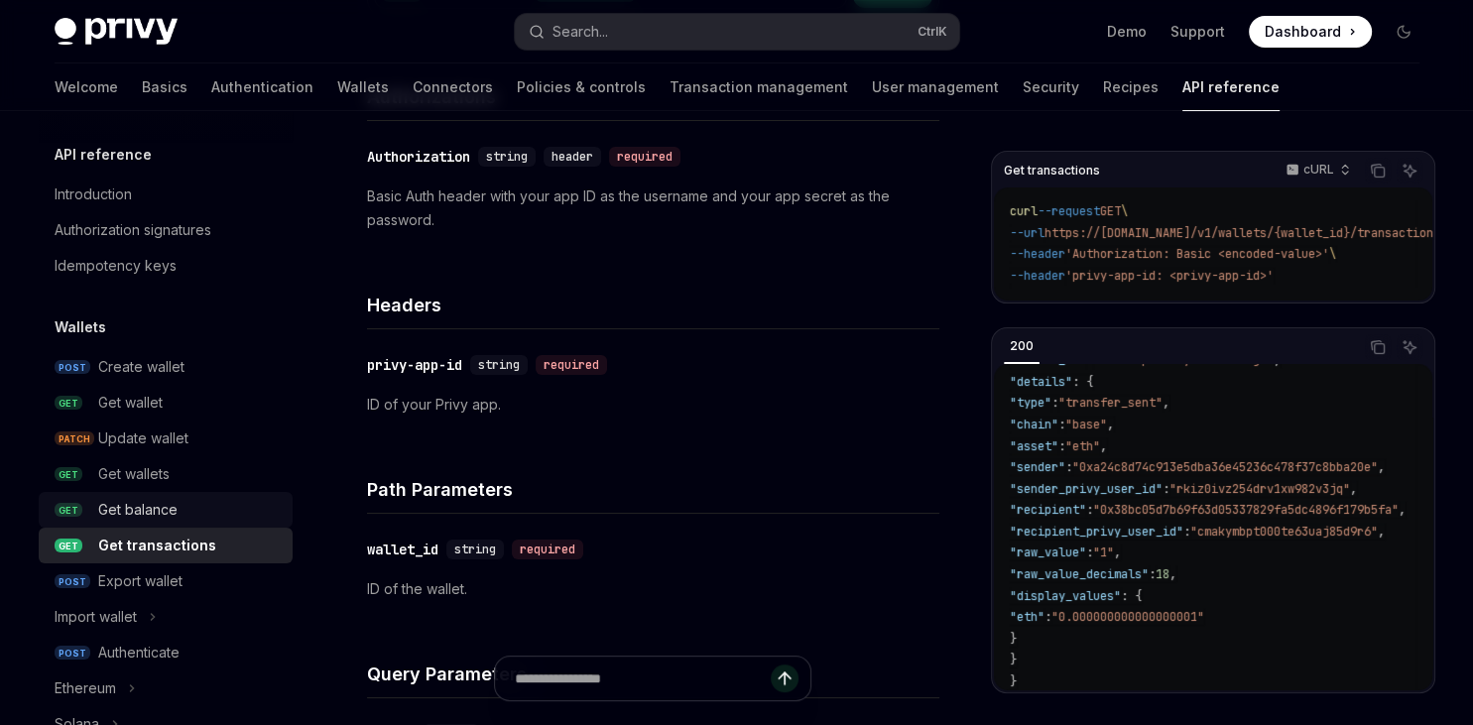
click at [209, 500] on div "Get balance" at bounding box center [189, 510] width 183 height 24
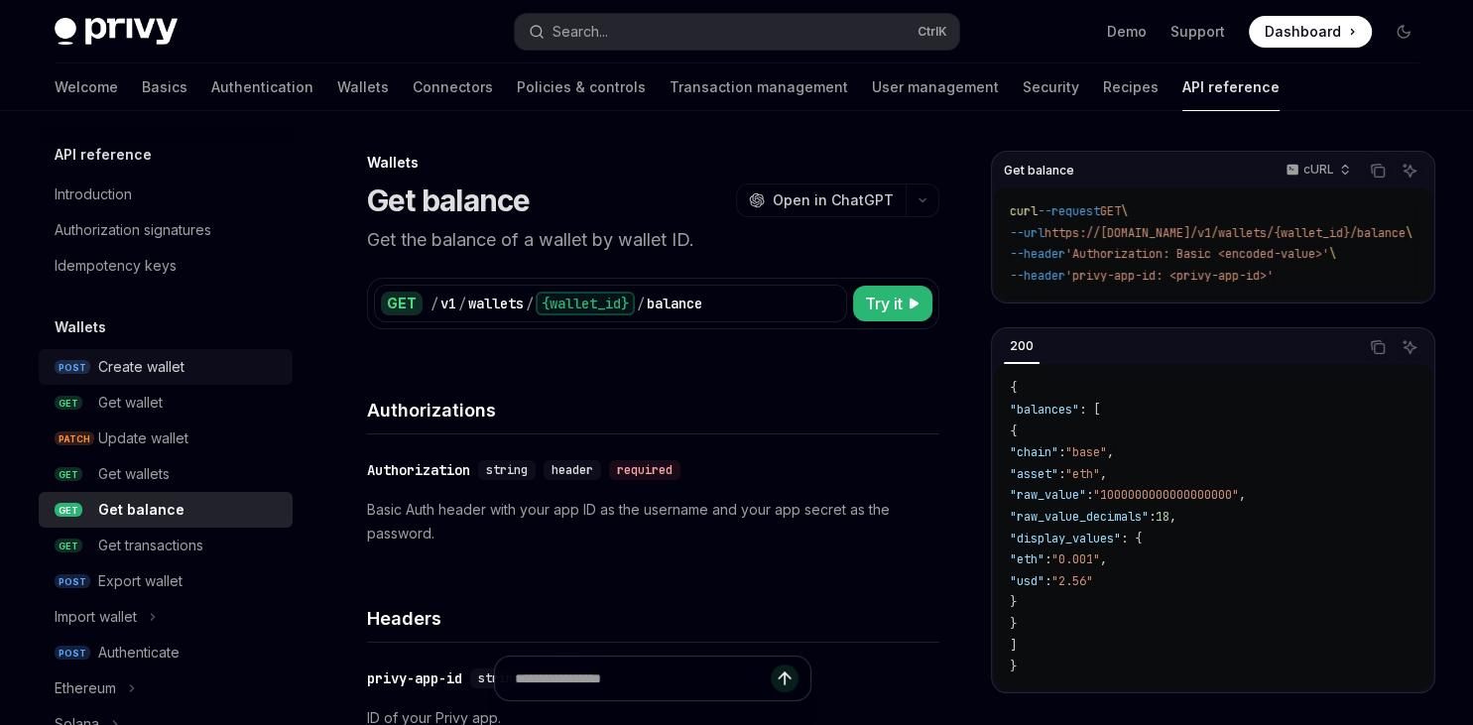
click at [202, 365] on div "Create wallet" at bounding box center [189, 367] width 183 height 24
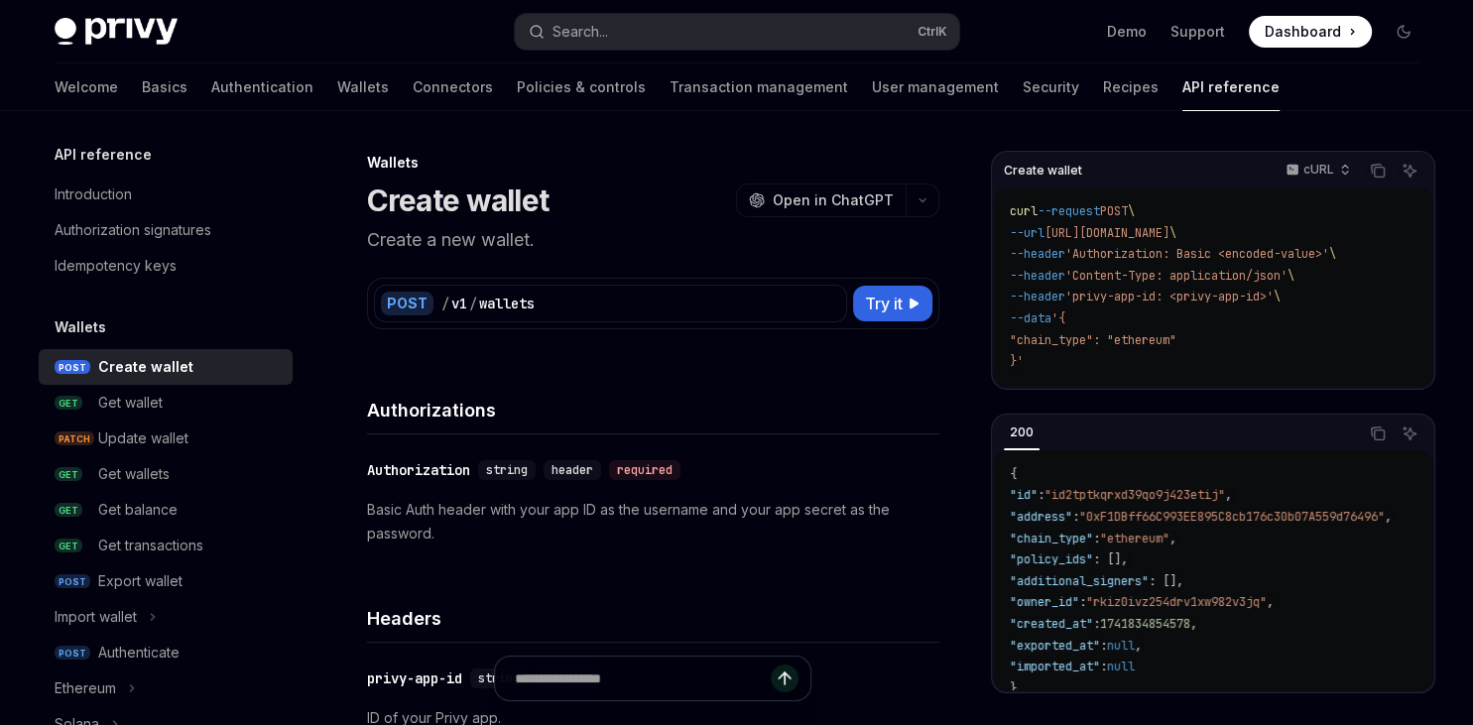
type textarea "*"
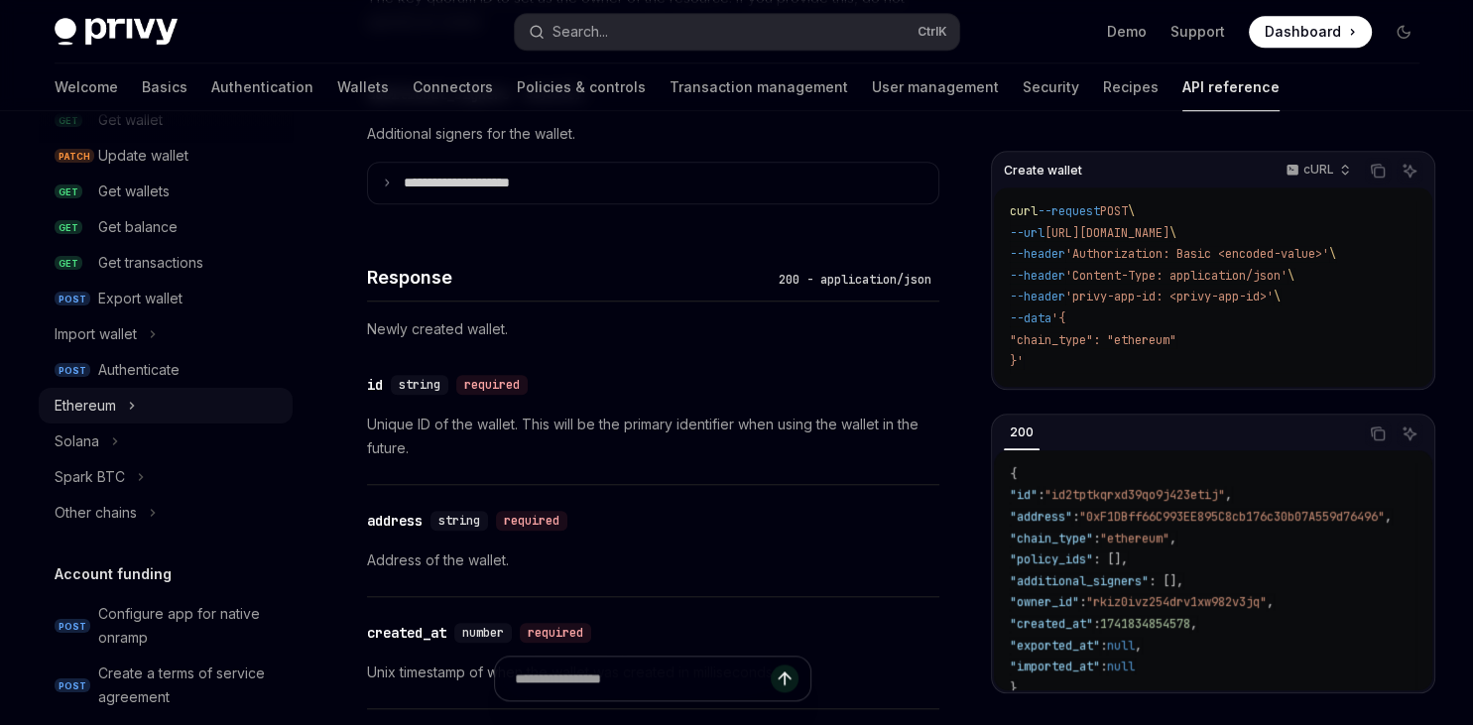
scroll to position [228, 0]
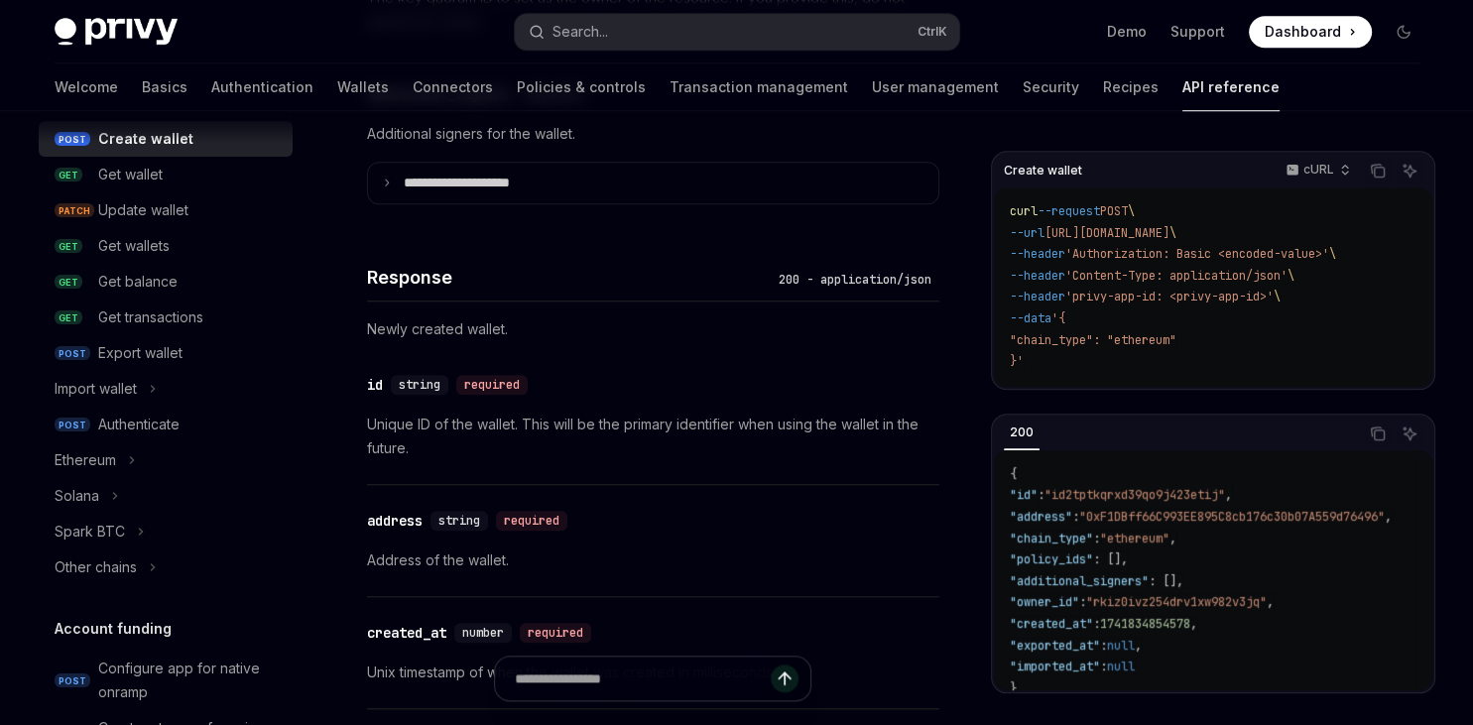
click at [26, 449] on div "Wallets Create wallet OpenAI Open in ChatGPT Create a new wallet. OpenAI Open i…" at bounding box center [467, 233] width 953 height 3517
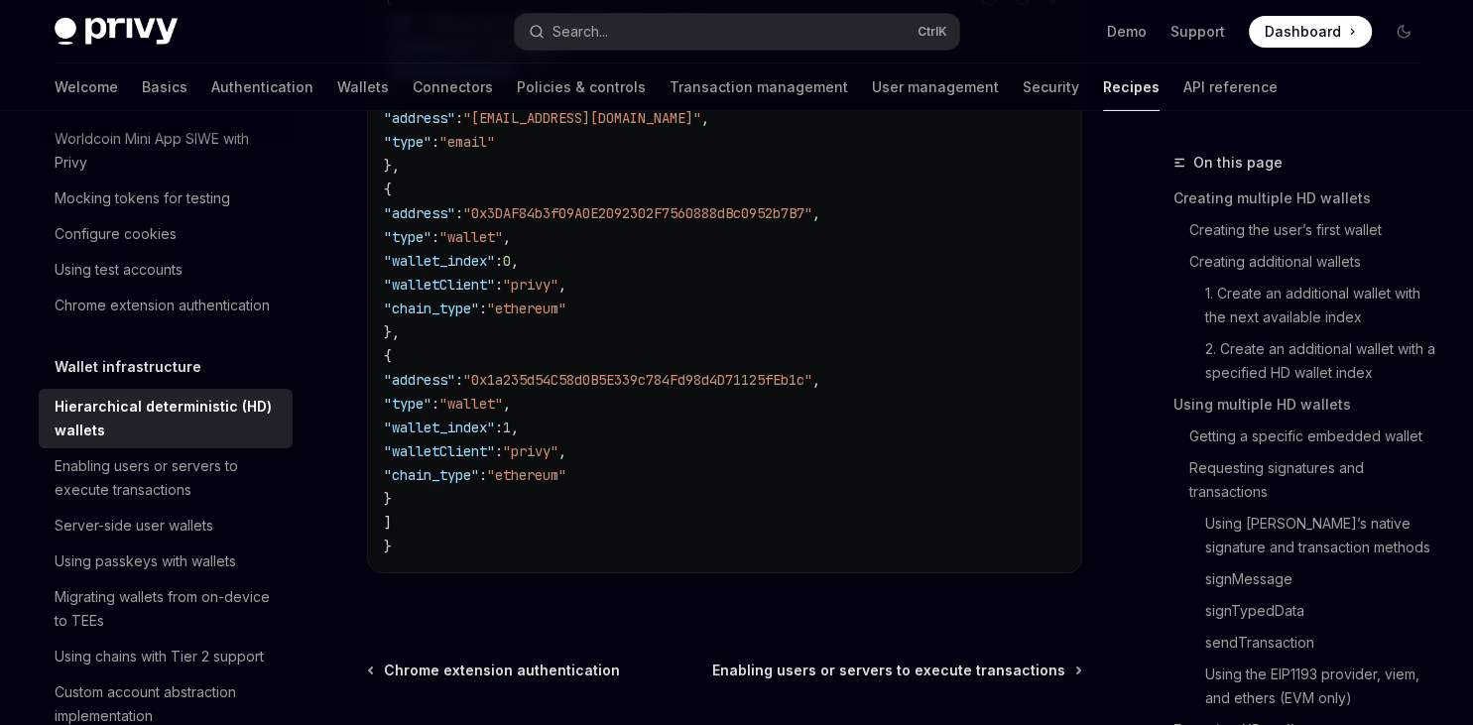
scroll to position [6600, 0]
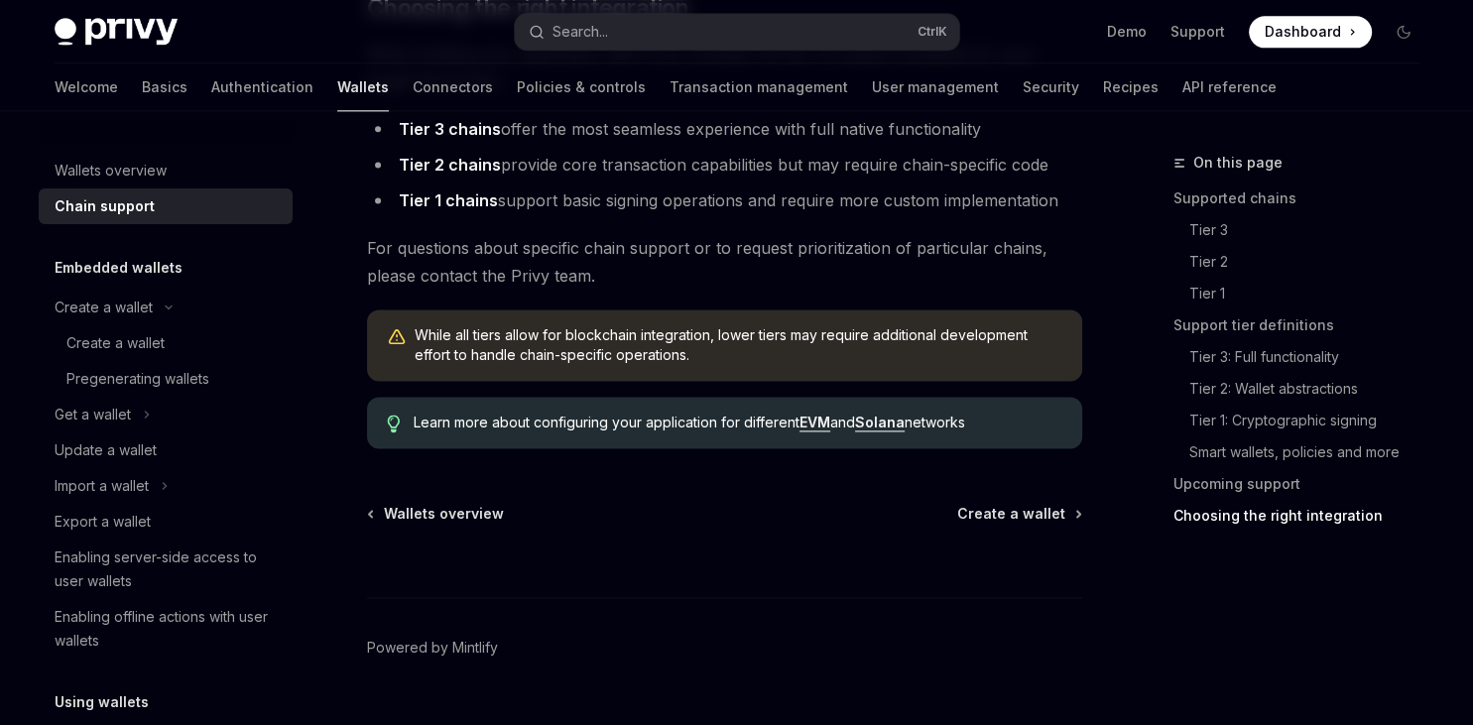
scroll to position [2662, 0]
